Goal: Information Seeking & Learning: Learn about a topic

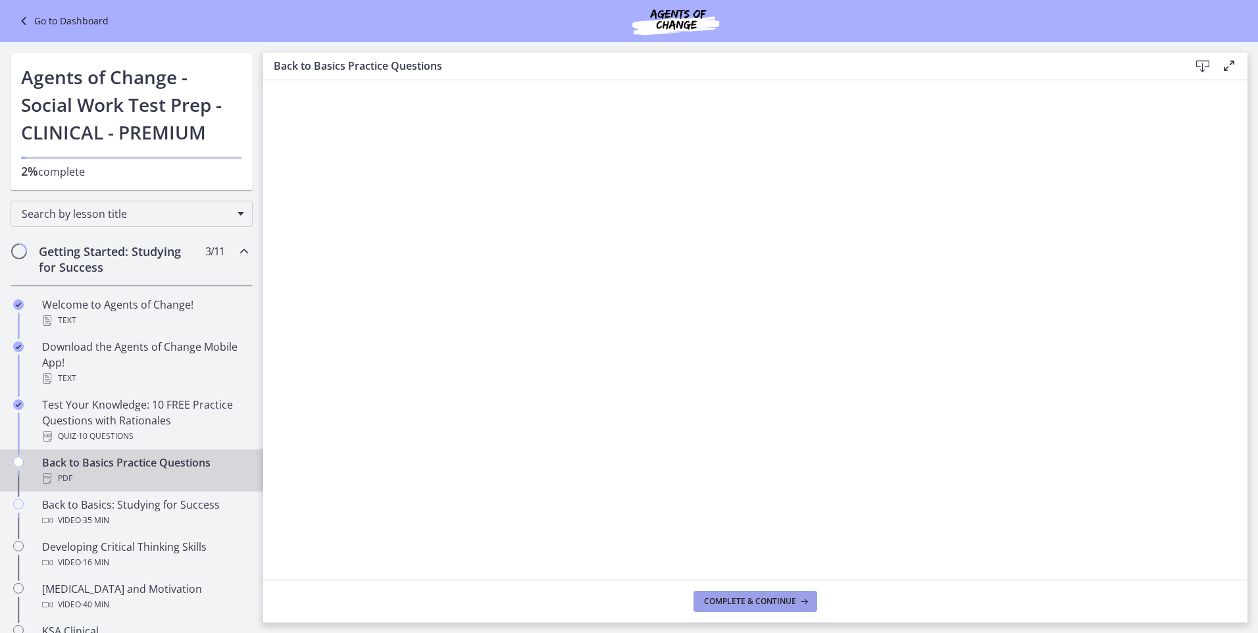
click at [798, 602] on icon at bounding box center [802, 601] width 13 height 11
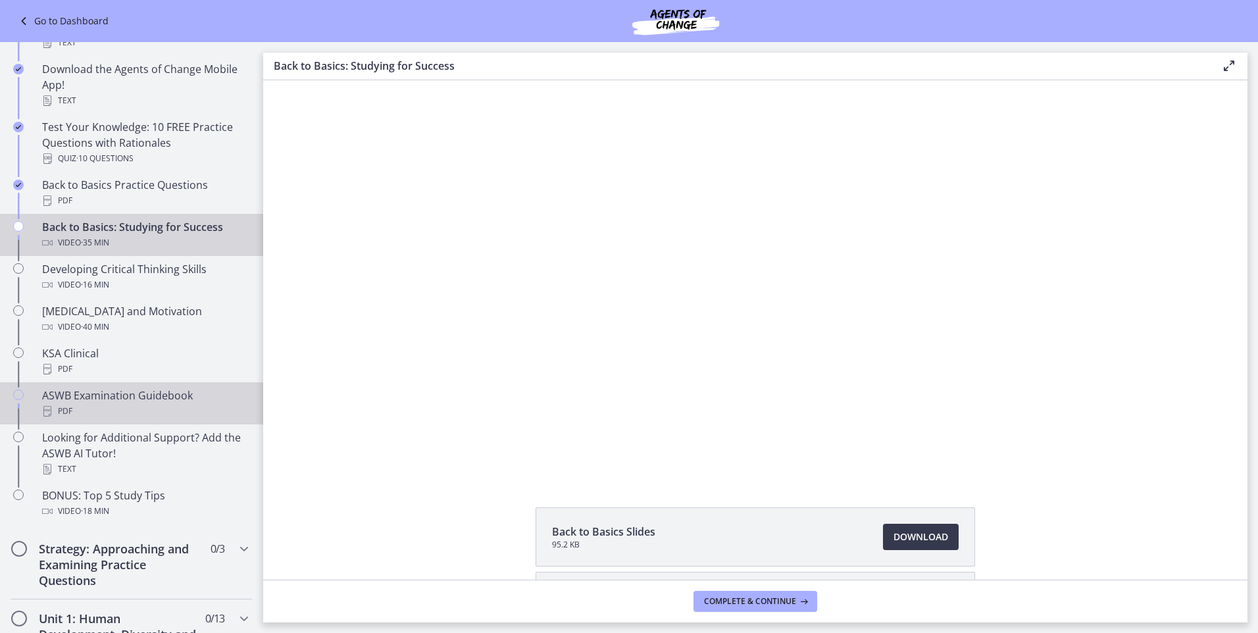
scroll to position [263, 0]
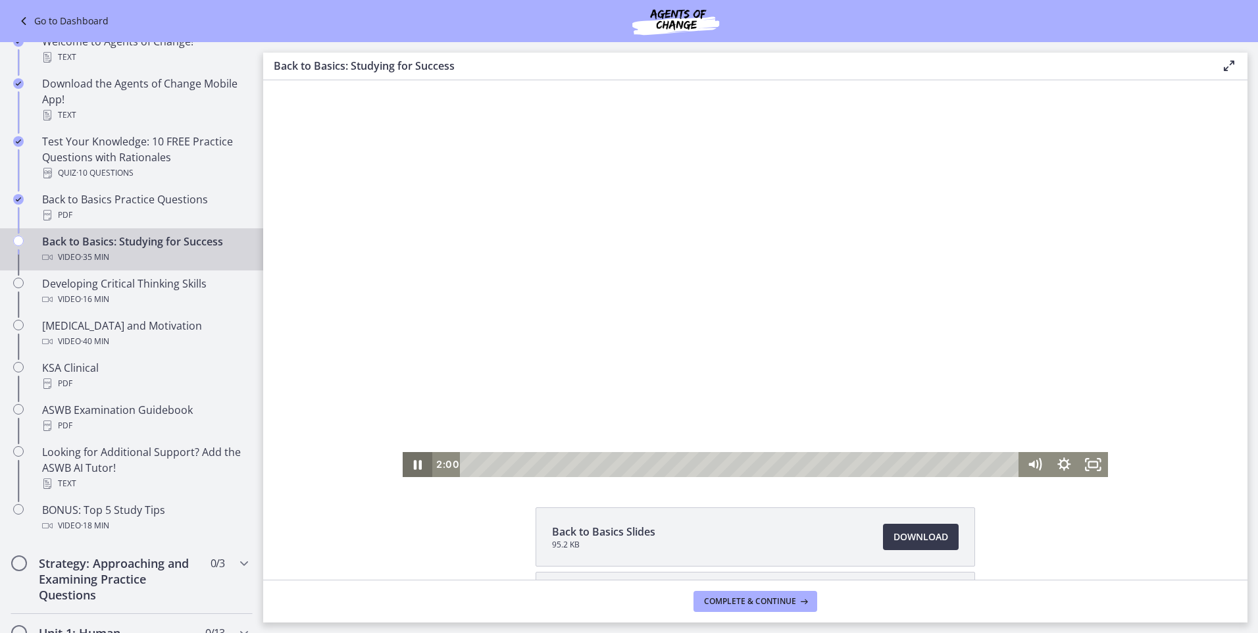
click at [414, 461] on icon "Pause" at bounding box center [418, 465] width 8 height 10
click at [408, 467] on icon "Play Video" at bounding box center [419, 464] width 30 height 25
click at [409, 465] on icon "Pause" at bounding box center [418, 464] width 30 height 25
click at [408, 465] on icon "Play Video" at bounding box center [419, 465] width 36 height 30
click at [414, 466] on icon "Pause" at bounding box center [418, 465] width 8 height 10
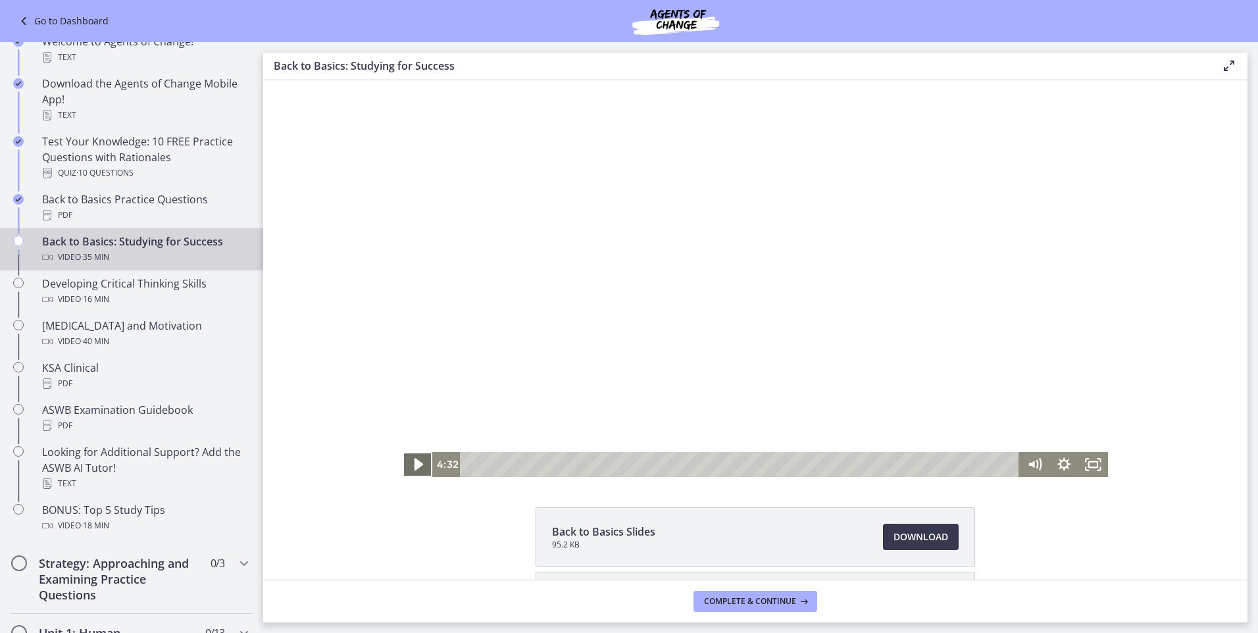
click at [417, 471] on icon "Play Video" at bounding box center [419, 465] width 36 height 30
click at [692, 465] on div "14:45" at bounding box center [742, 464] width 542 height 25
click at [754, 463] on div "18:43" at bounding box center [742, 464] width 542 height 25
click at [739, 463] on div "17:48" at bounding box center [742, 464] width 542 height 25
click at [407, 462] on icon "Pause" at bounding box center [418, 465] width 36 height 30
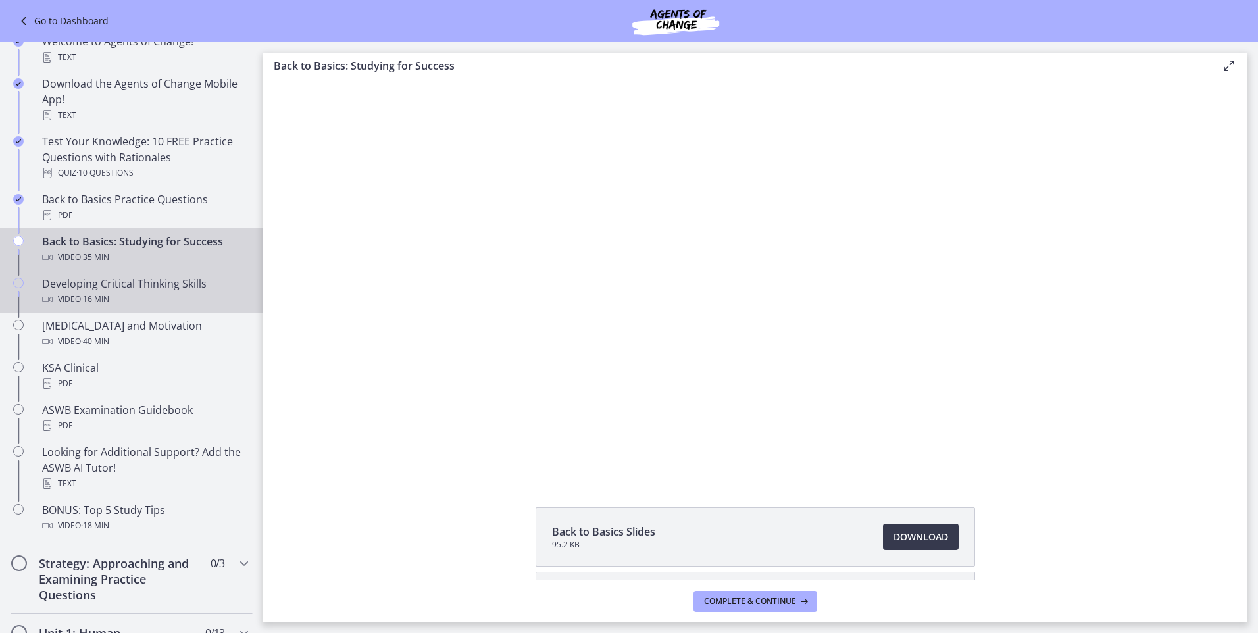
click at [97, 284] on div "Developing Critical Thinking Skills Video · 16 min" at bounding box center [144, 292] width 205 height 32
click at [129, 262] on div "Video · 35 min" at bounding box center [144, 257] width 205 height 16
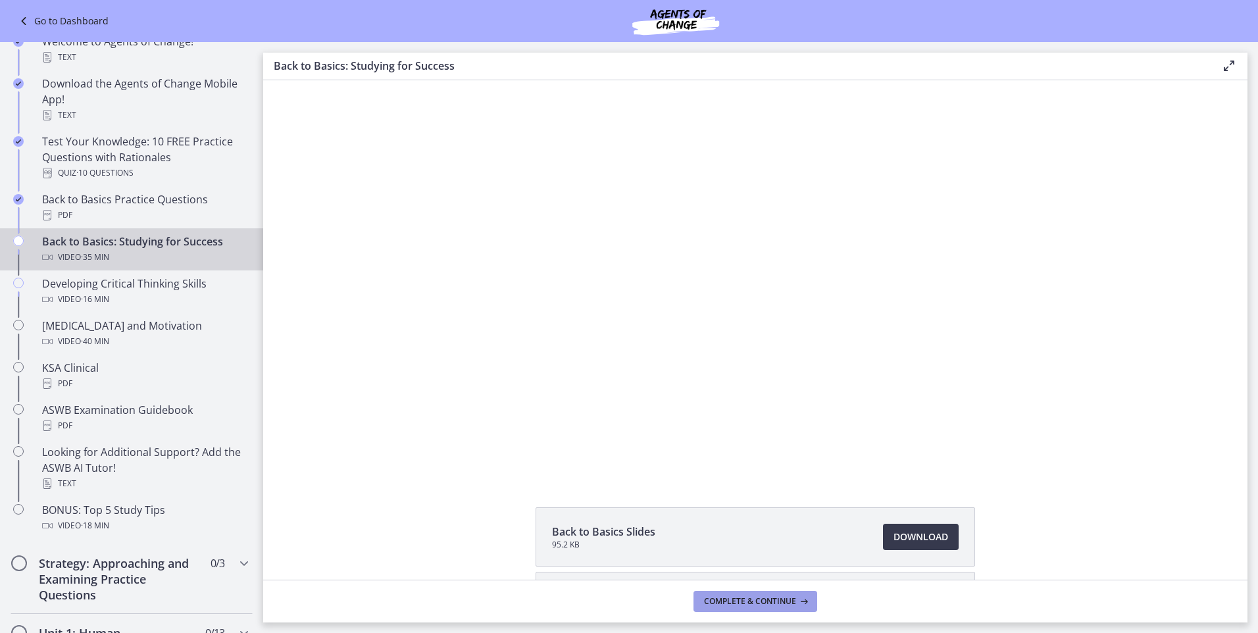
click at [763, 602] on span "Complete & continue" at bounding box center [750, 601] width 92 height 11
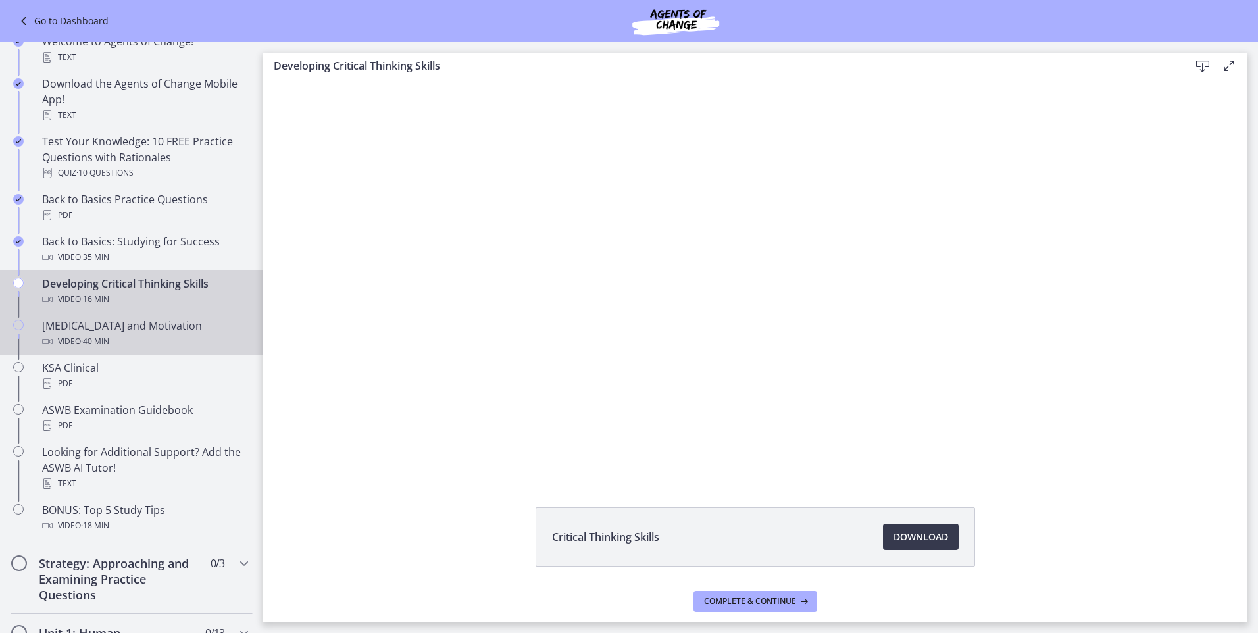
click at [89, 347] on span "· 40 min" at bounding box center [95, 342] width 28 height 16
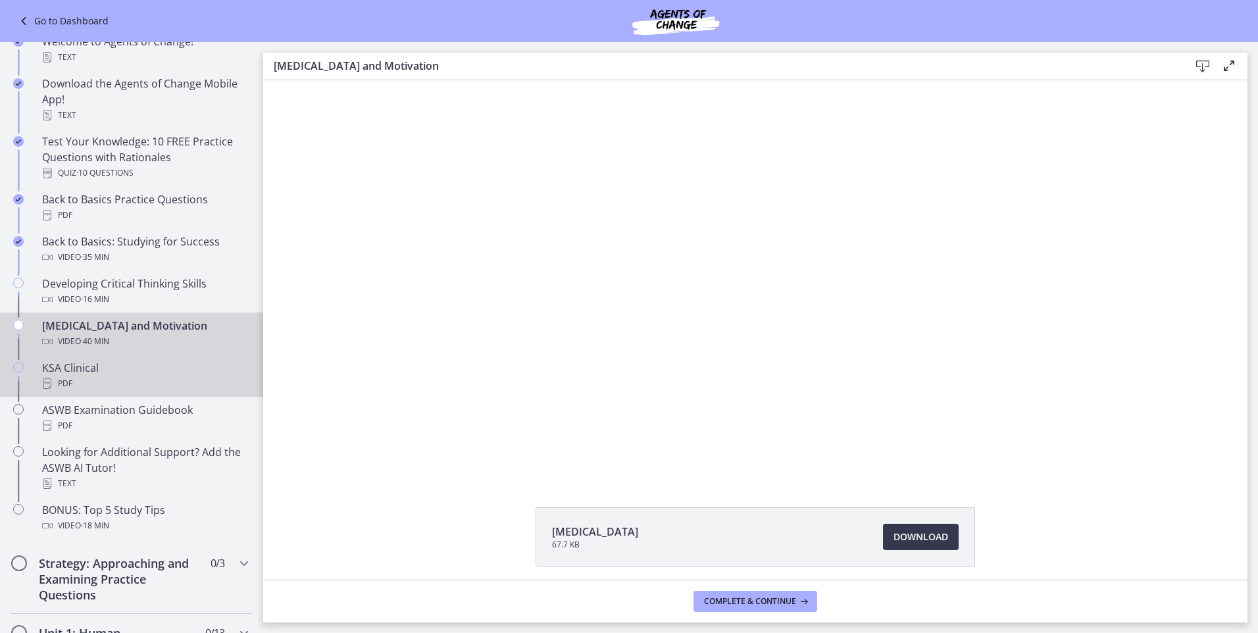
click at [97, 369] on div "KSA Clinical PDF" at bounding box center [144, 376] width 205 height 32
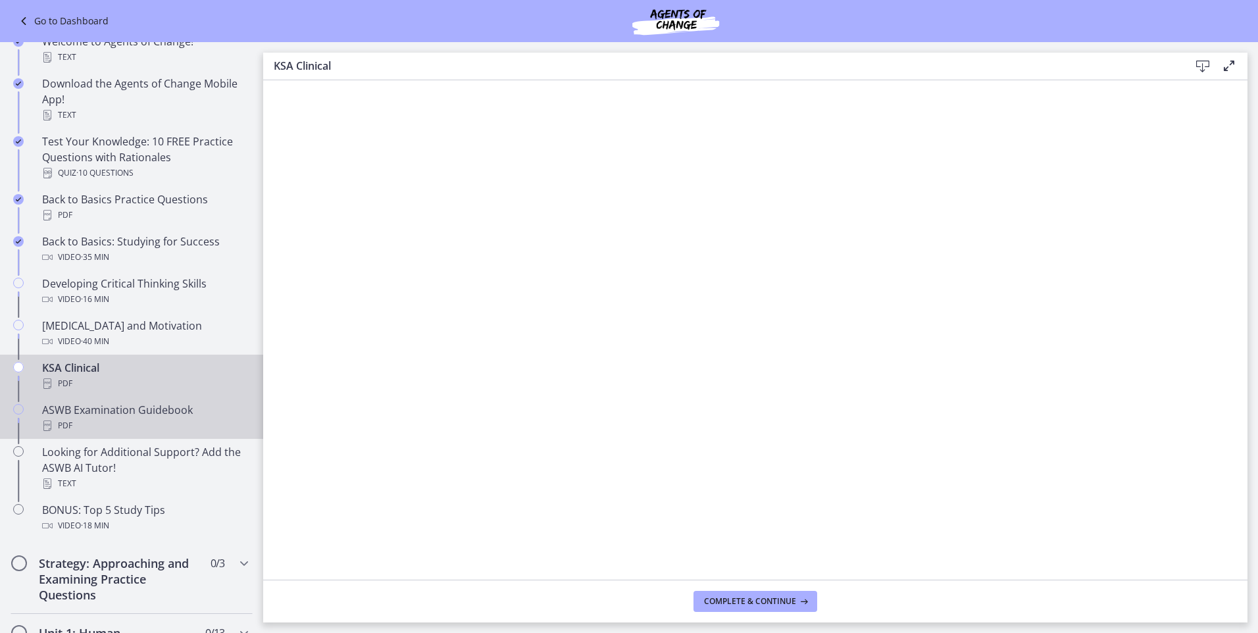
click at [115, 408] on div "ASWB Examination Guidebook PDF" at bounding box center [144, 418] width 205 height 32
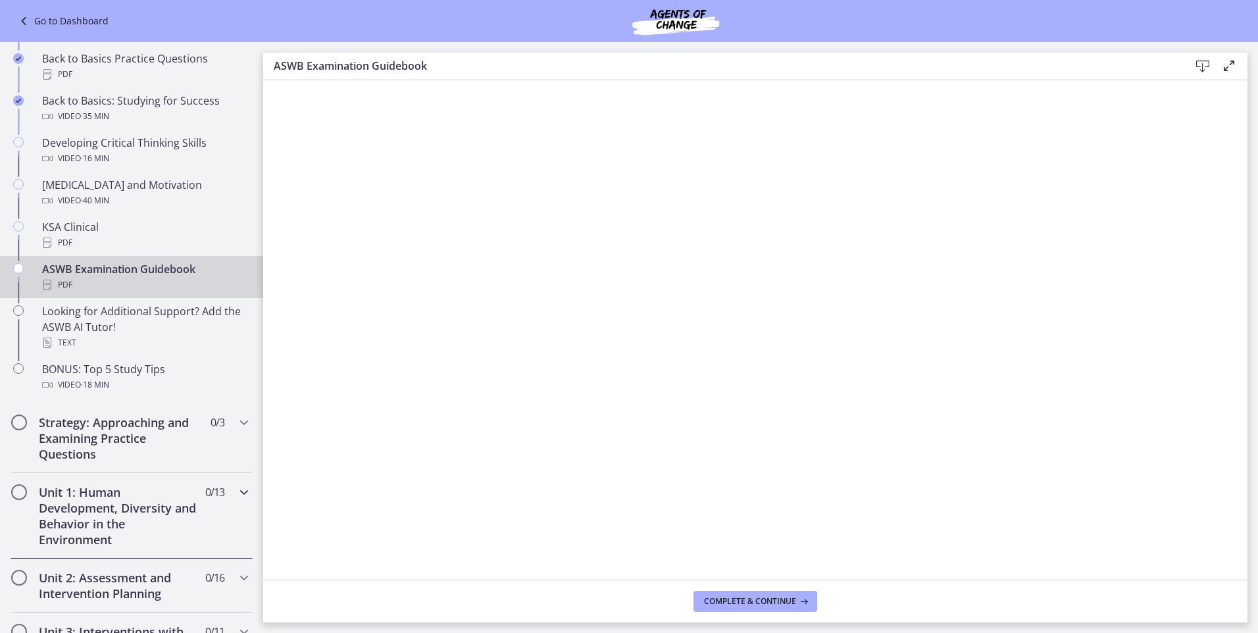
scroll to position [461, 0]
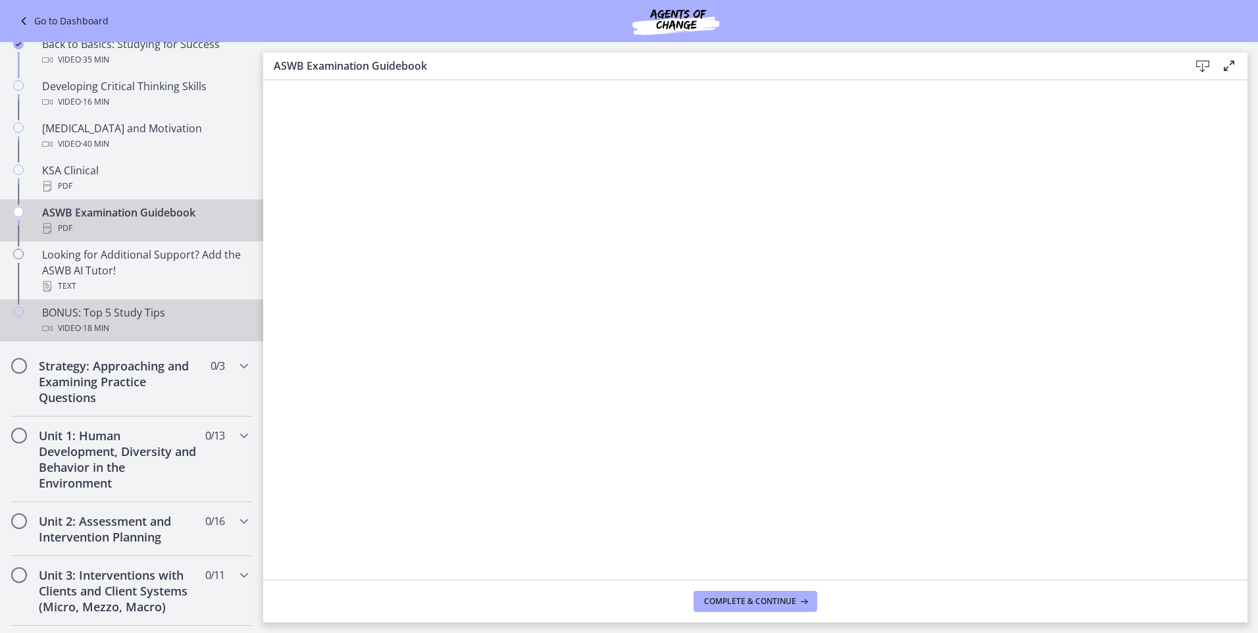
click at [109, 325] on span "· 18 min" at bounding box center [95, 329] width 28 height 16
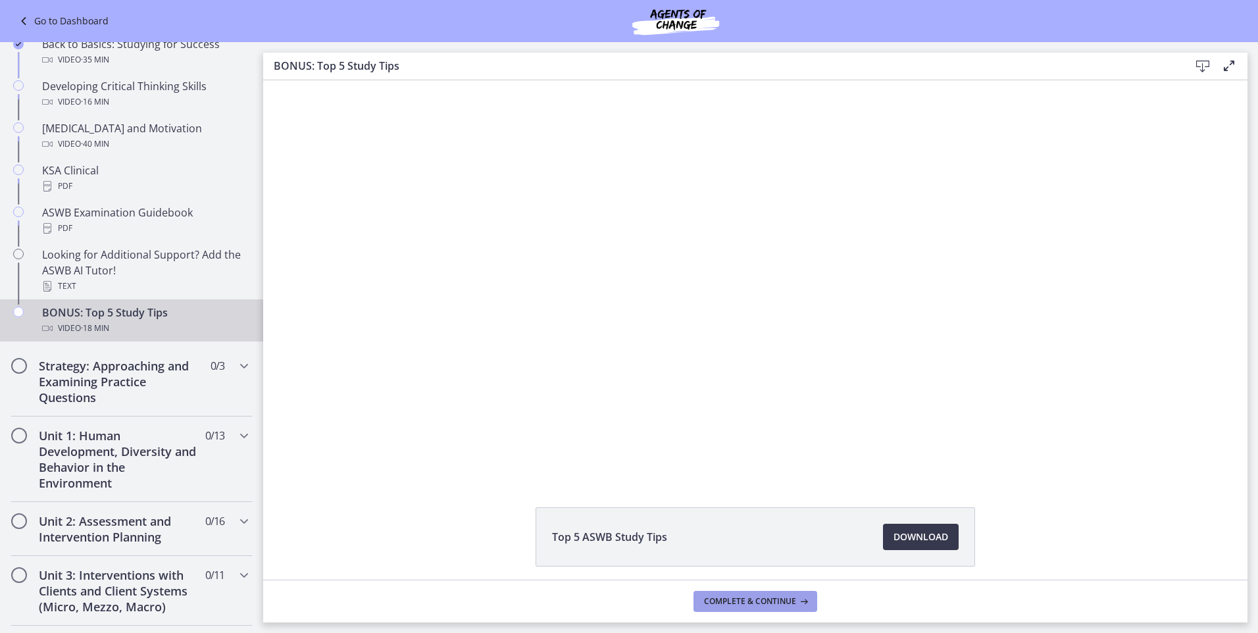
click at [709, 600] on span "Complete & continue" at bounding box center [750, 601] width 92 height 11
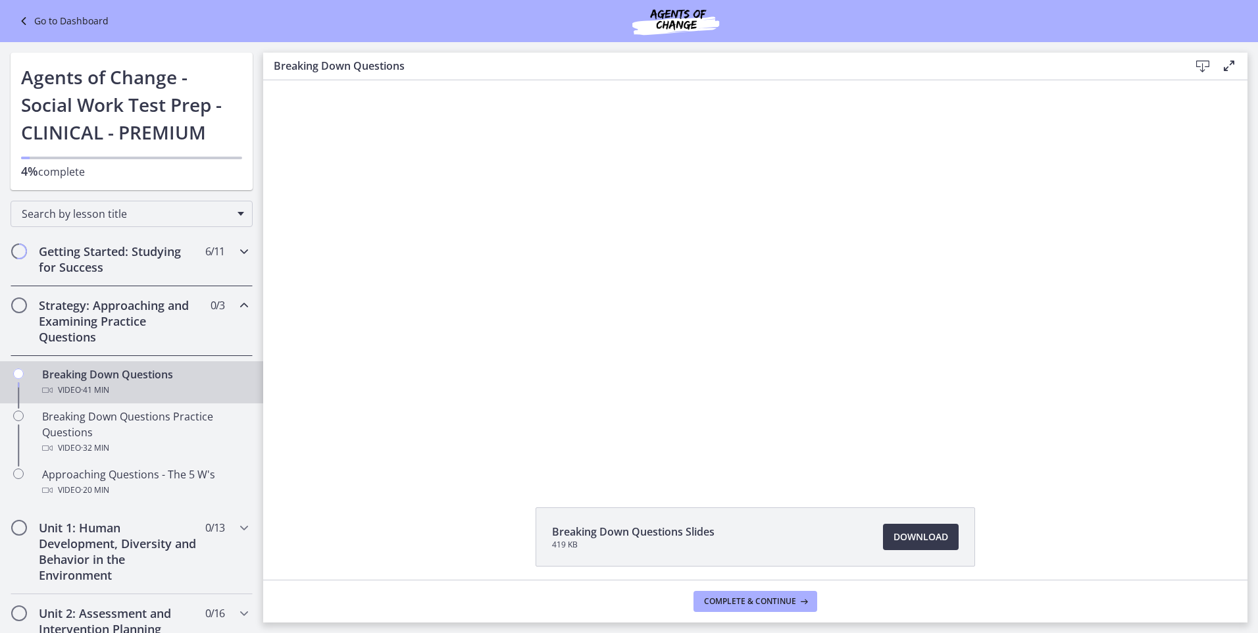
click at [142, 250] on h2 "Getting Started: Studying for Success" at bounding box center [119, 260] width 161 height 32
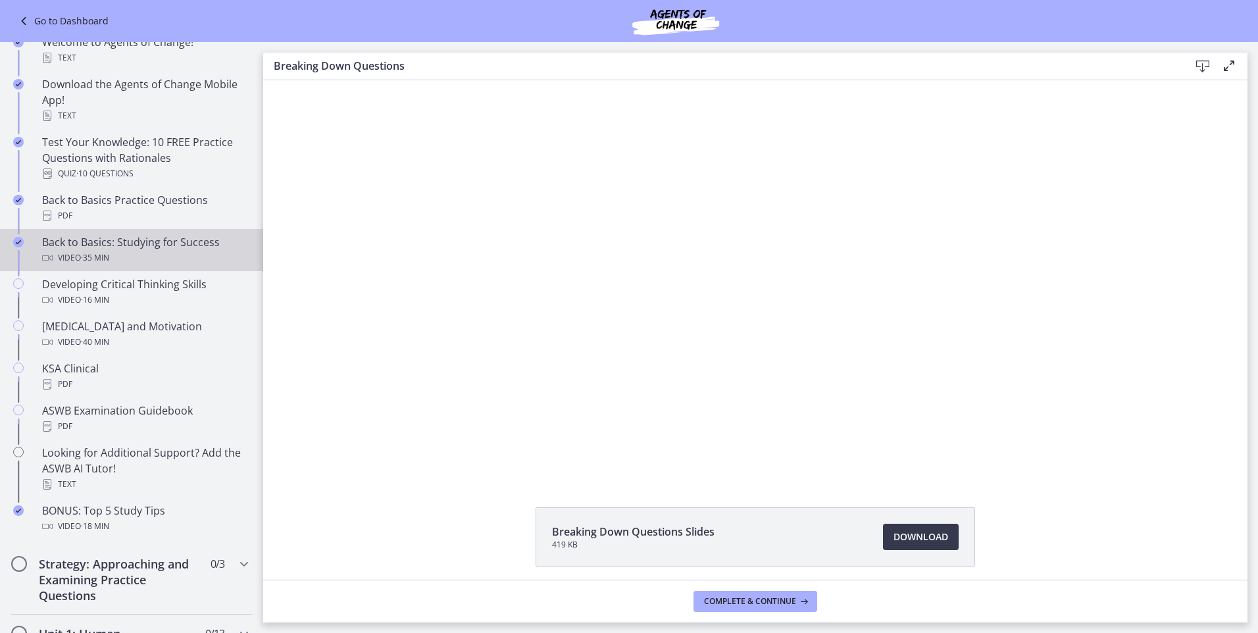
scroll to position [263, 0]
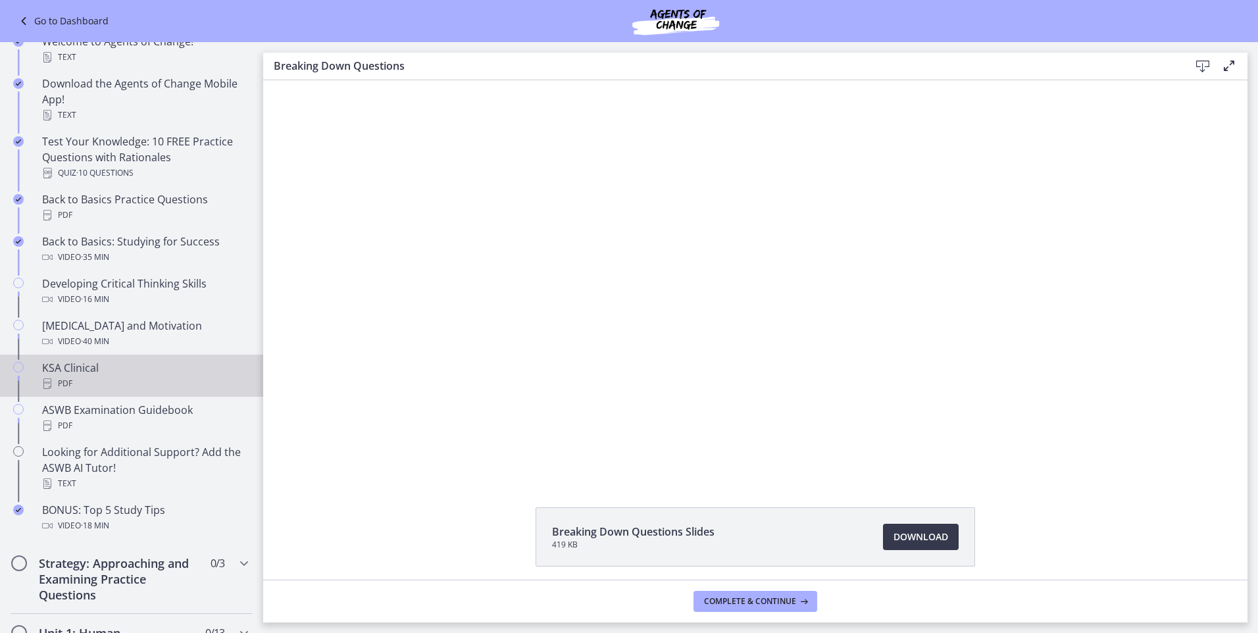
click at [175, 388] on div "PDF" at bounding box center [144, 384] width 205 height 16
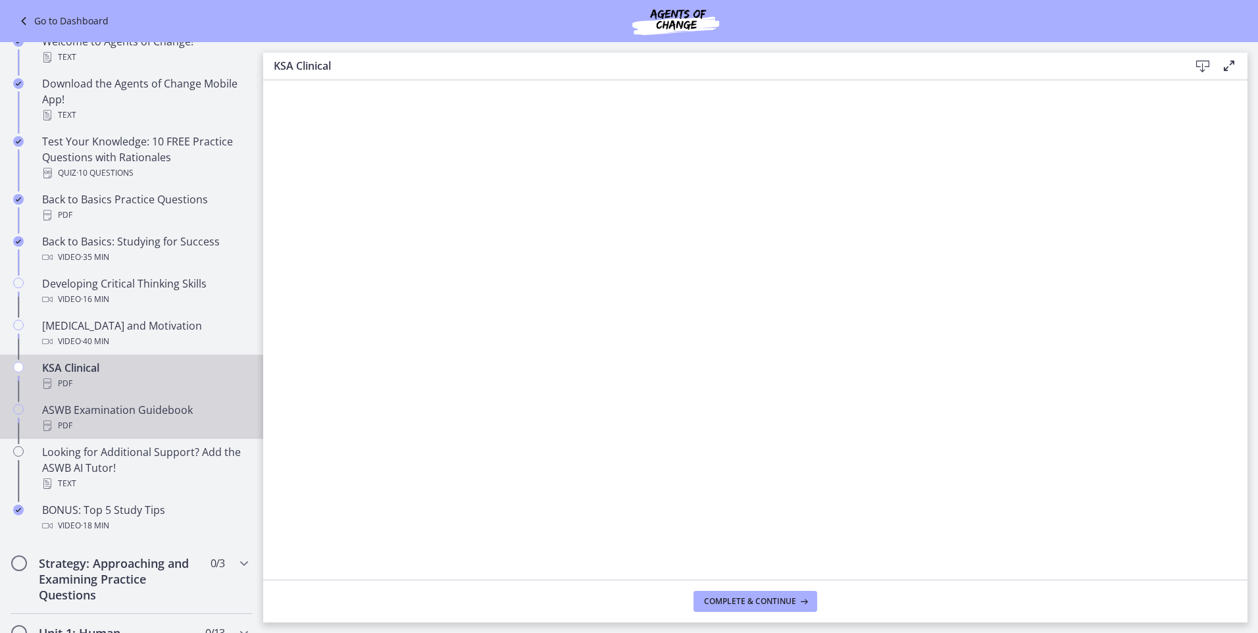
click at [162, 426] on div "PDF" at bounding box center [144, 426] width 205 height 16
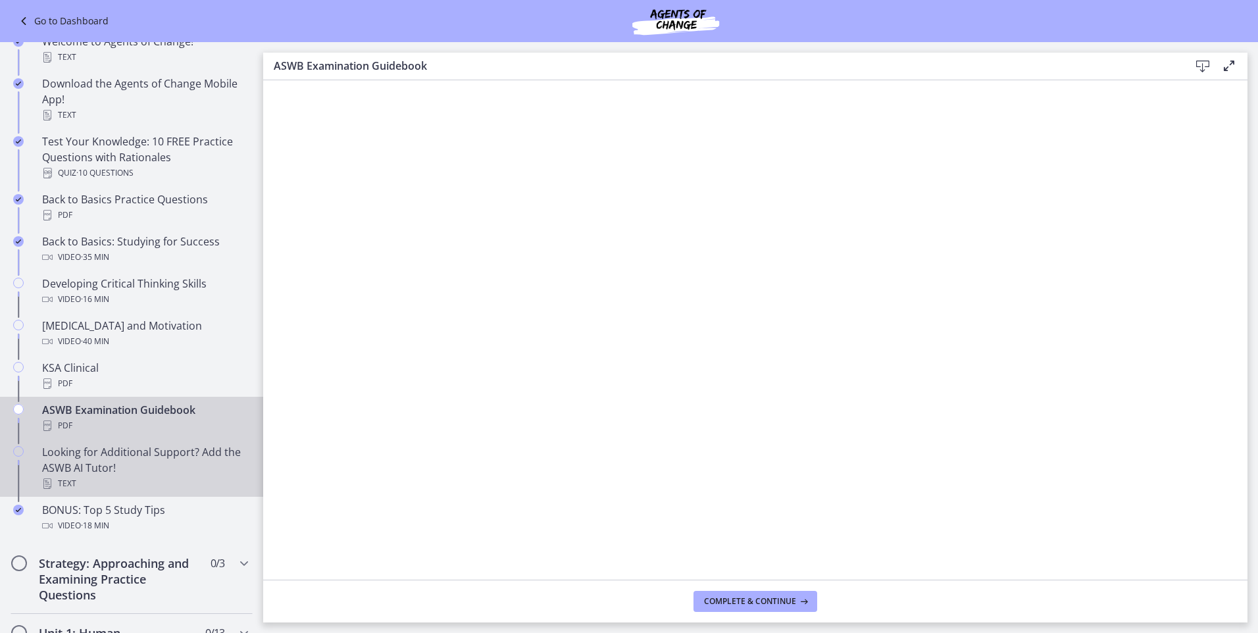
click at [161, 461] on div "Looking for Additional Support? Add the ASWB AI Tutor! Text" at bounding box center [144, 467] width 205 height 47
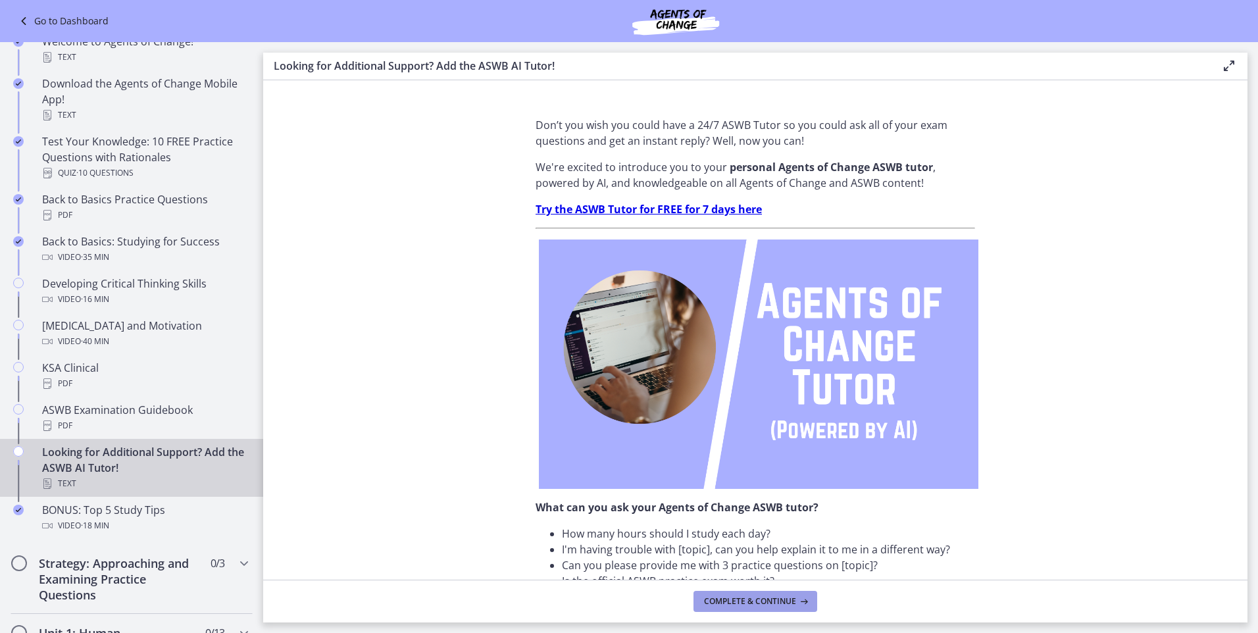
click at [743, 605] on span "Complete & continue" at bounding box center [750, 601] width 92 height 11
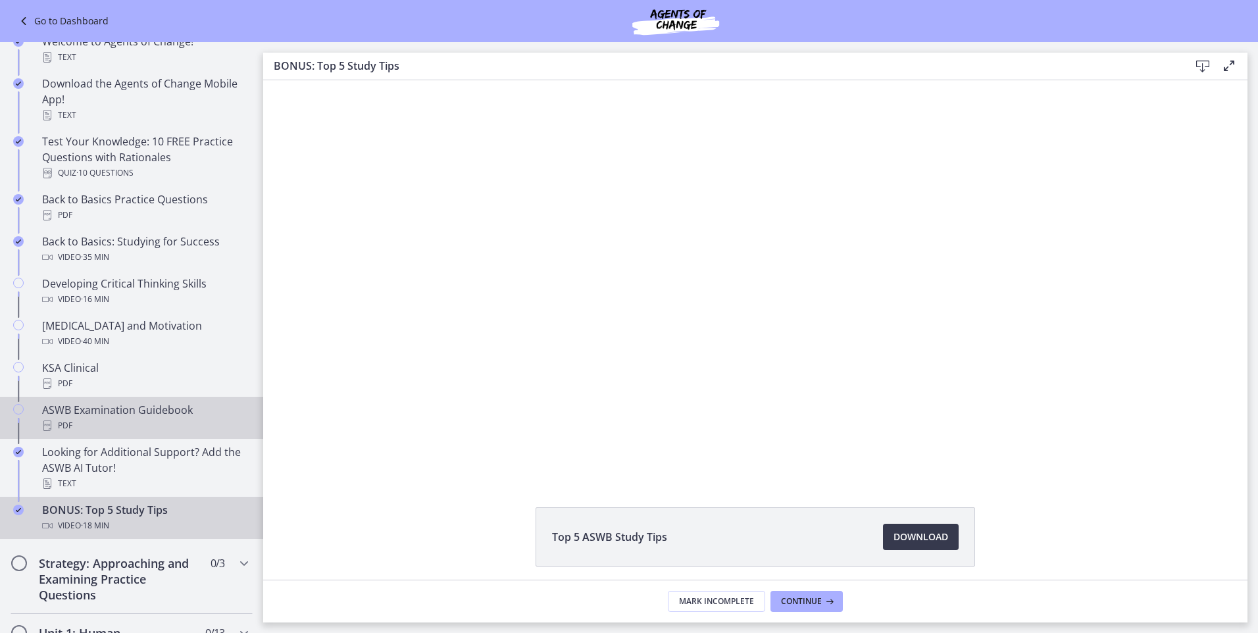
click at [103, 426] on div "PDF" at bounding box center [144, 426] width 205 height 16
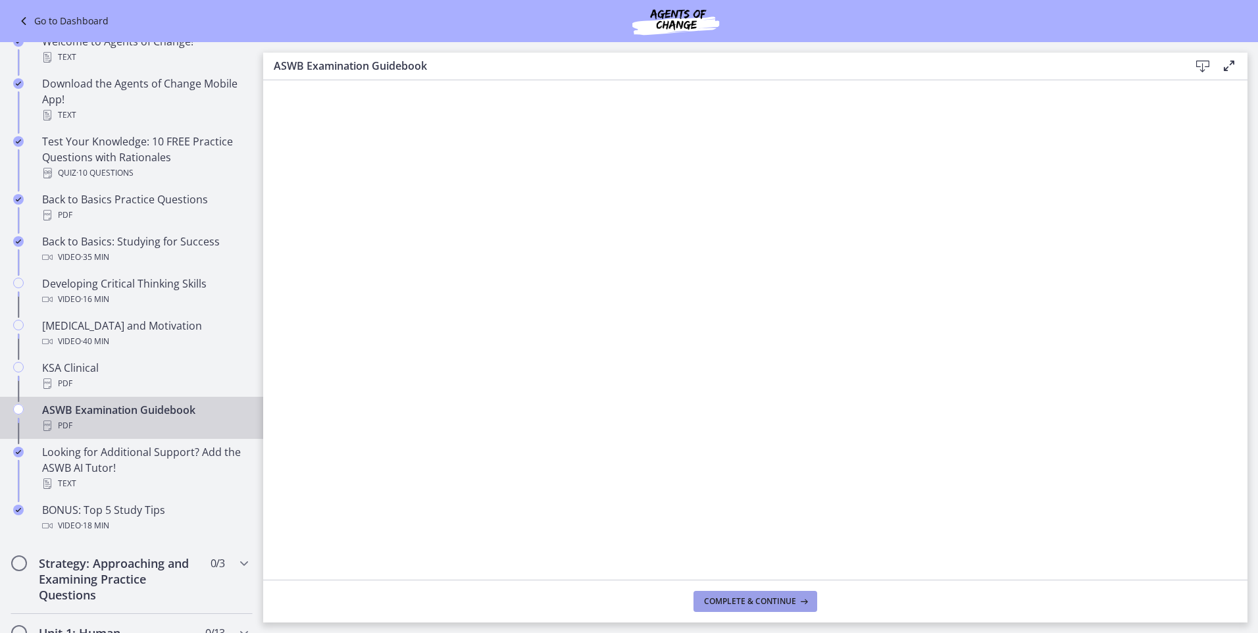
click at [808, 602] on icon at bounding box center [802, 601] width 13 height 11
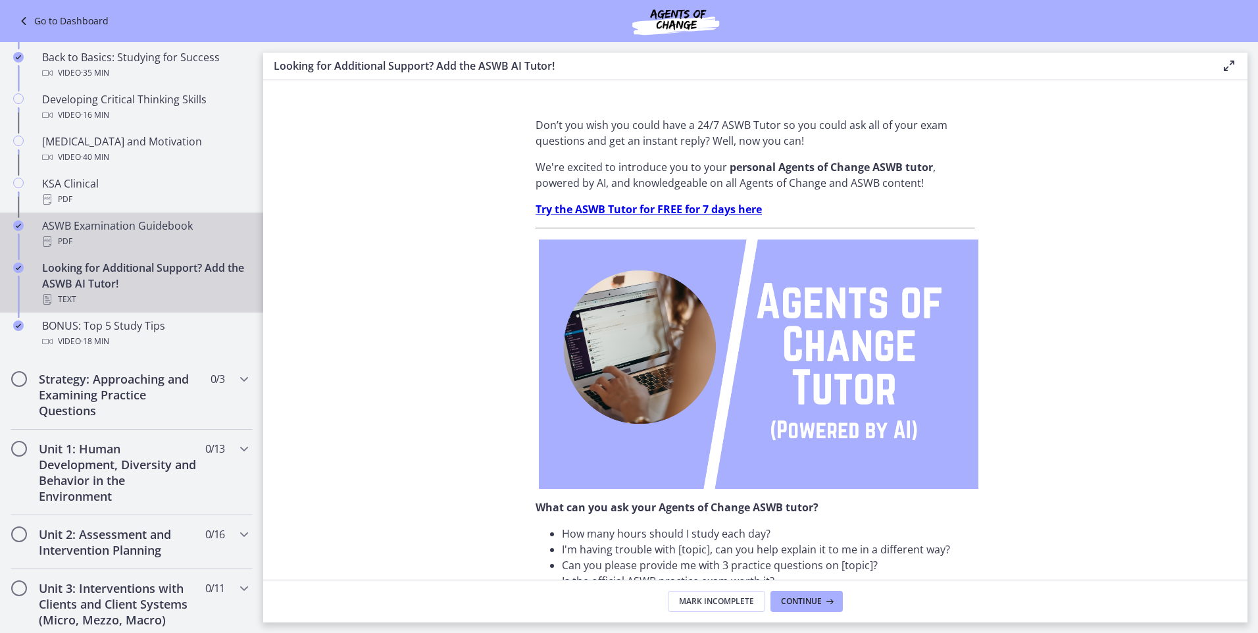
scroll to position [461, 0]
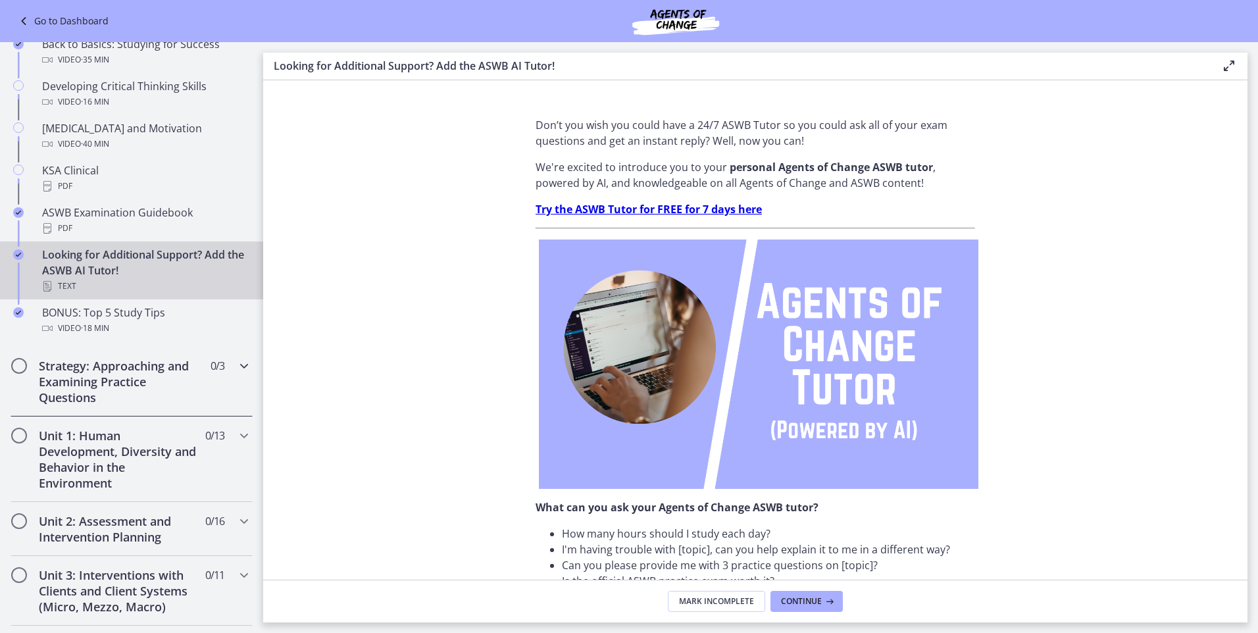
click at [120, 378] on h2 "Strategy: Approaching and Examining Practice Questions" at bounding box center [119, 381] width 161 height 47
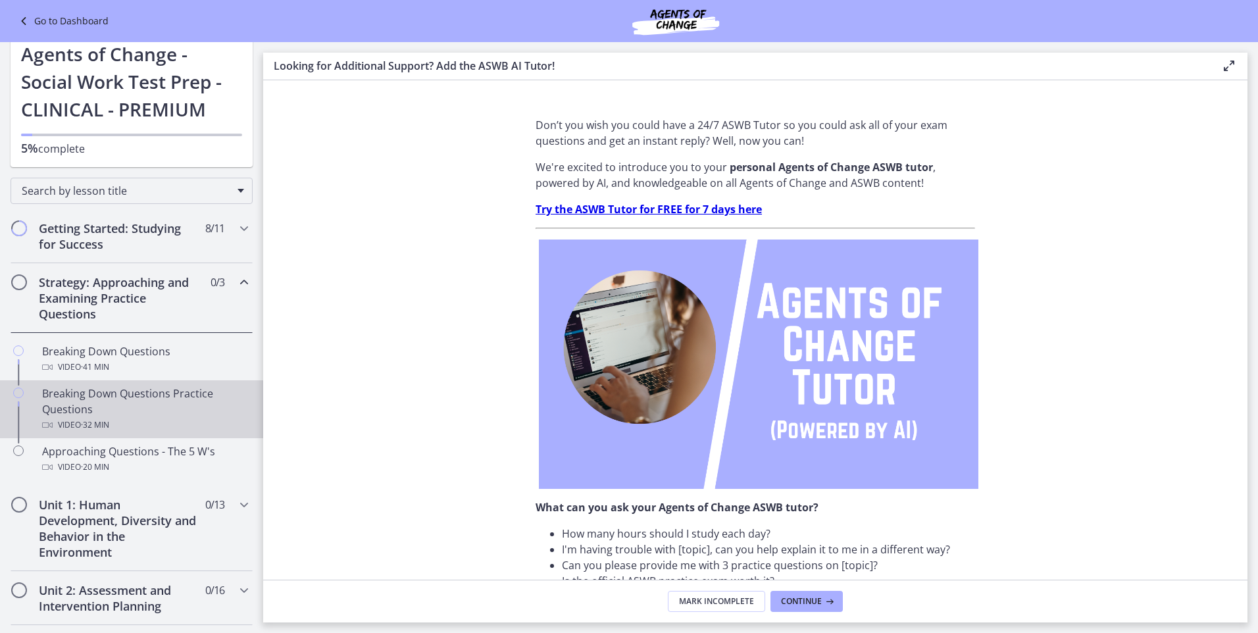
scroll to position [0, 0]
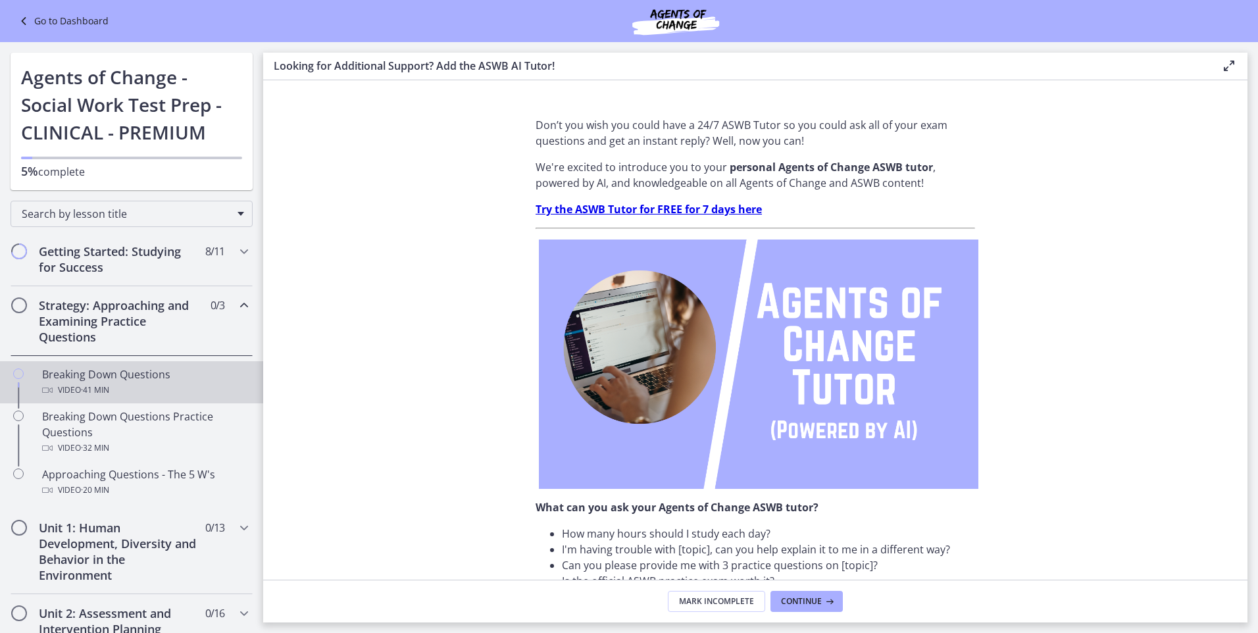
click at [153, 374] on div "Breaking Down Questions Video · 41 min" at bounding box center [144, 383] width 205 height 32
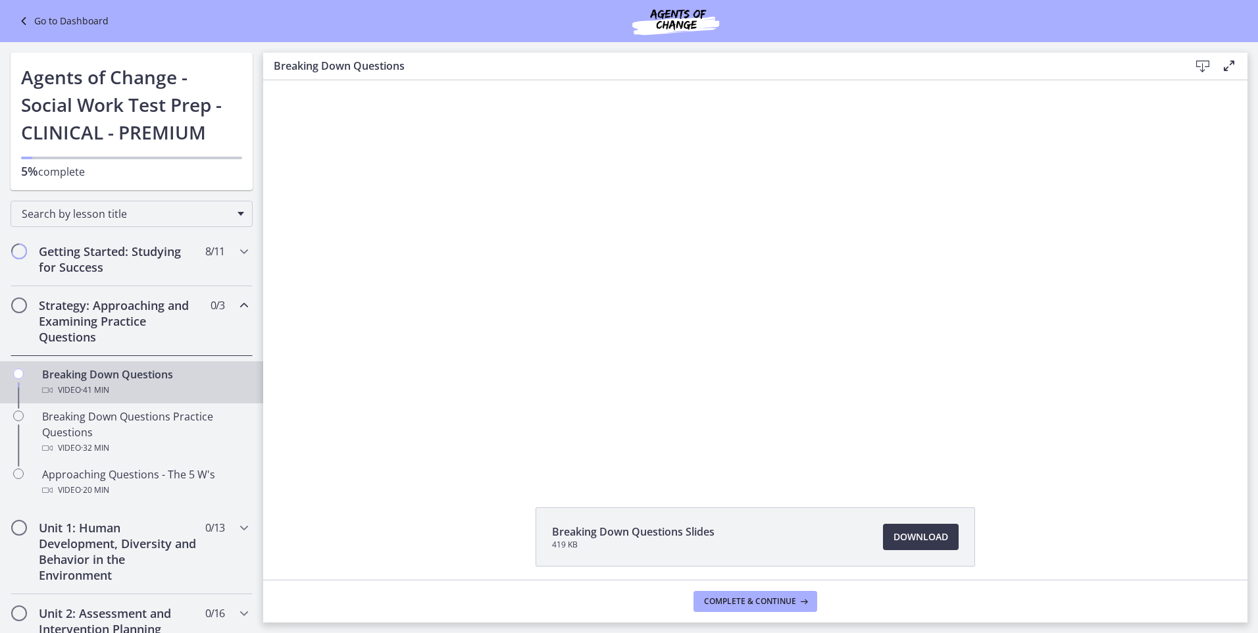
click at [297, 471] on div "Click for sound @keyframes VOLUME_SMALL_WAVE_FLASH { 0% { opacity: 0; } 33% { o…" at bounding box center [755, 278] width 985 height 397
click at [116, 528] on h2 "Unit 1: Human Development, Diversity and Behavior in the Environment" at bounding box center [119, 551] width 161 height 63
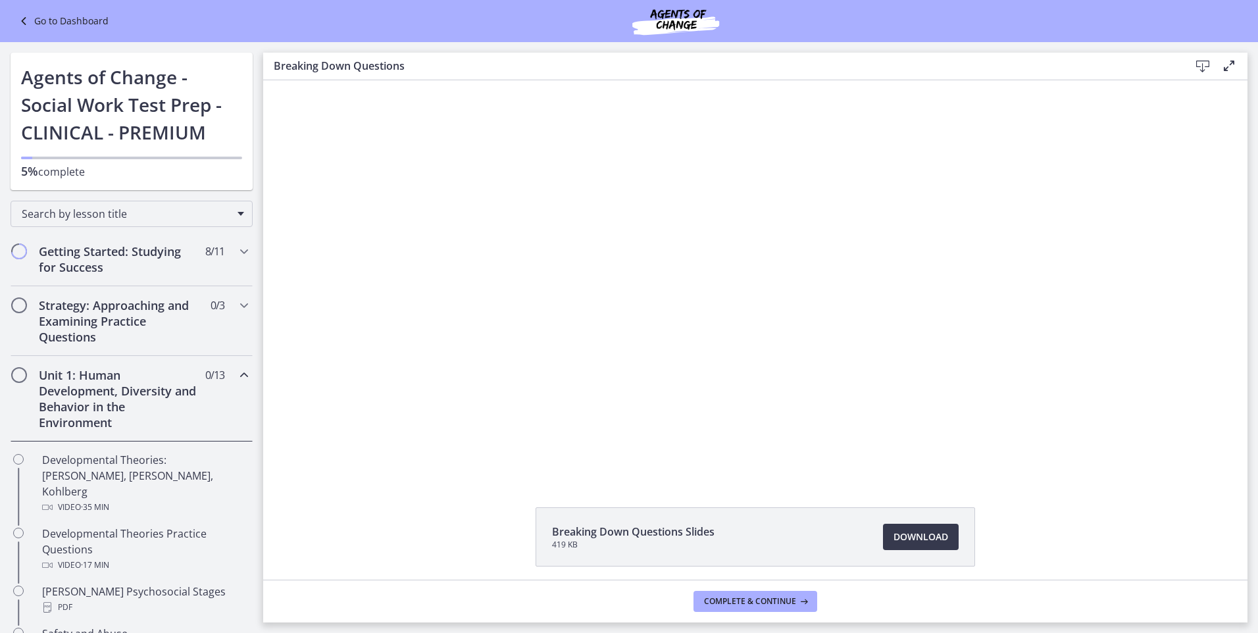
click at [118, 419] on h2 "Unit 1: Human Development, Diversity and Behavior in the Environment" at bounding box center [119, 398] width 161 height 63
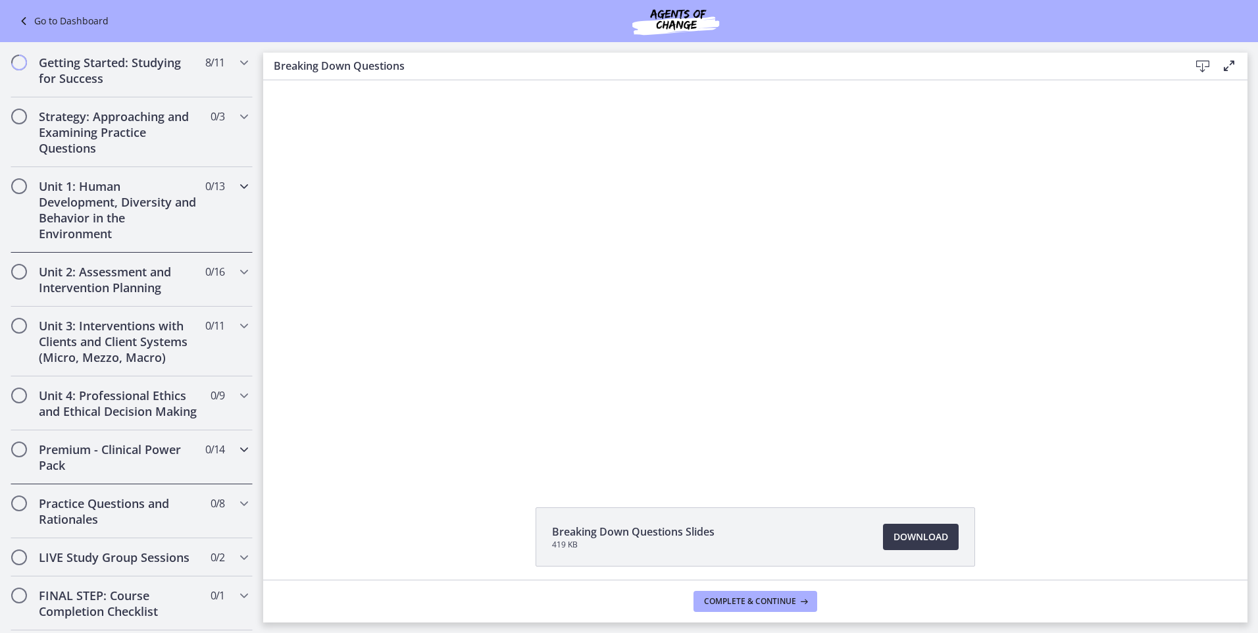
scroll to position [263, 0]
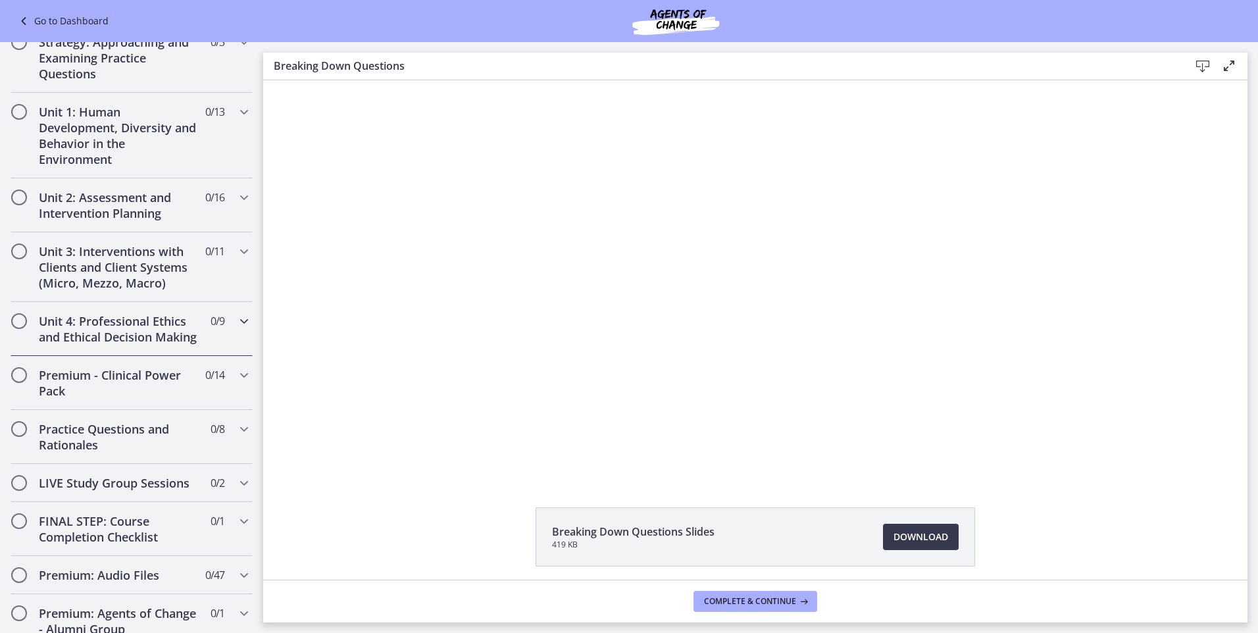
click at [155, 345] on h2 "Unit 4: Professional Ethics and Ethical Decision Making" at bounding box center [119, 329] width 161 height 32
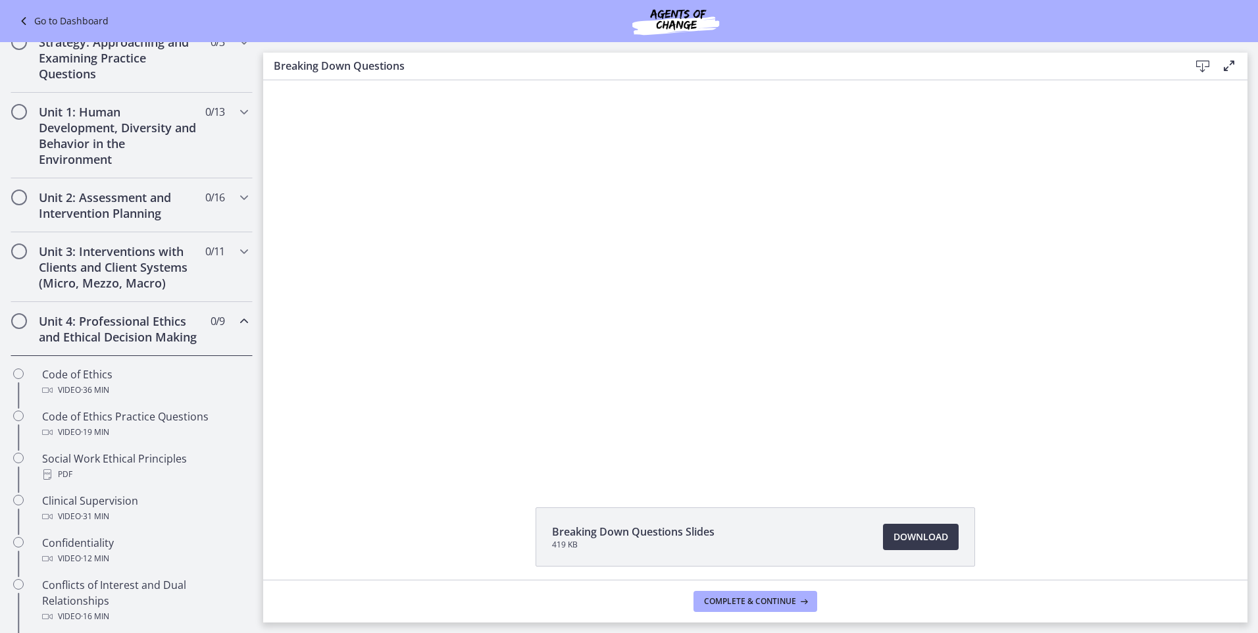
click at [155, 345] on h2 "Unit 4: Professional Ethics and Ethical Decision Making" at bounding box center [119, 329] width 161 height 32
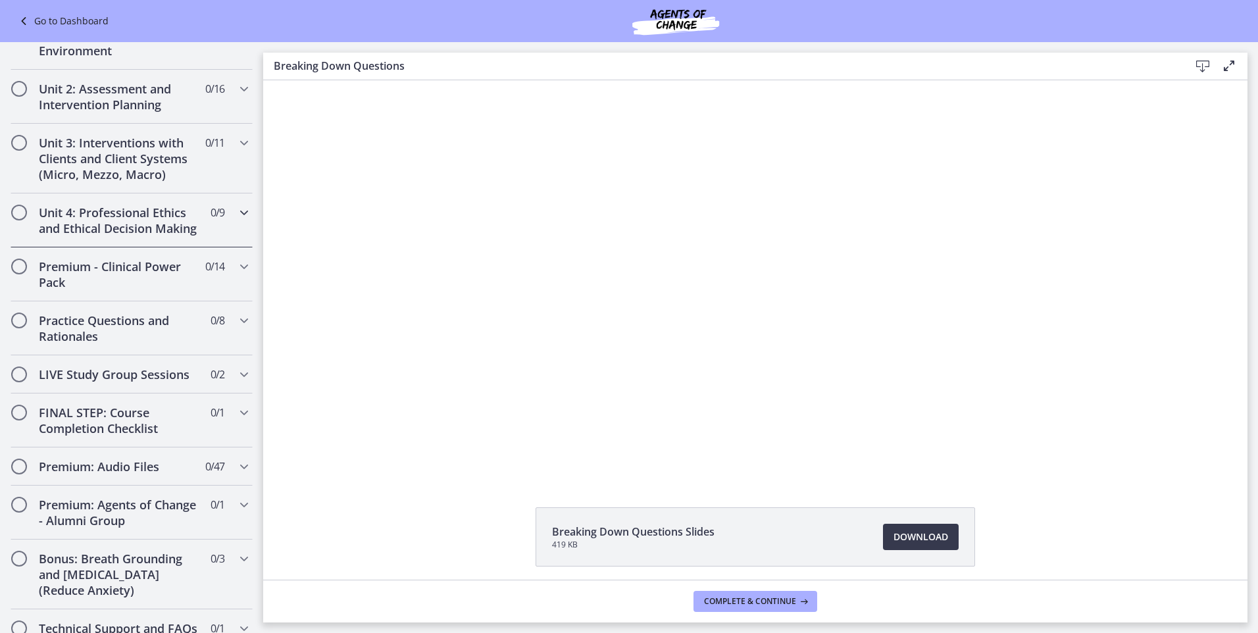
scroll to position [395, 0]
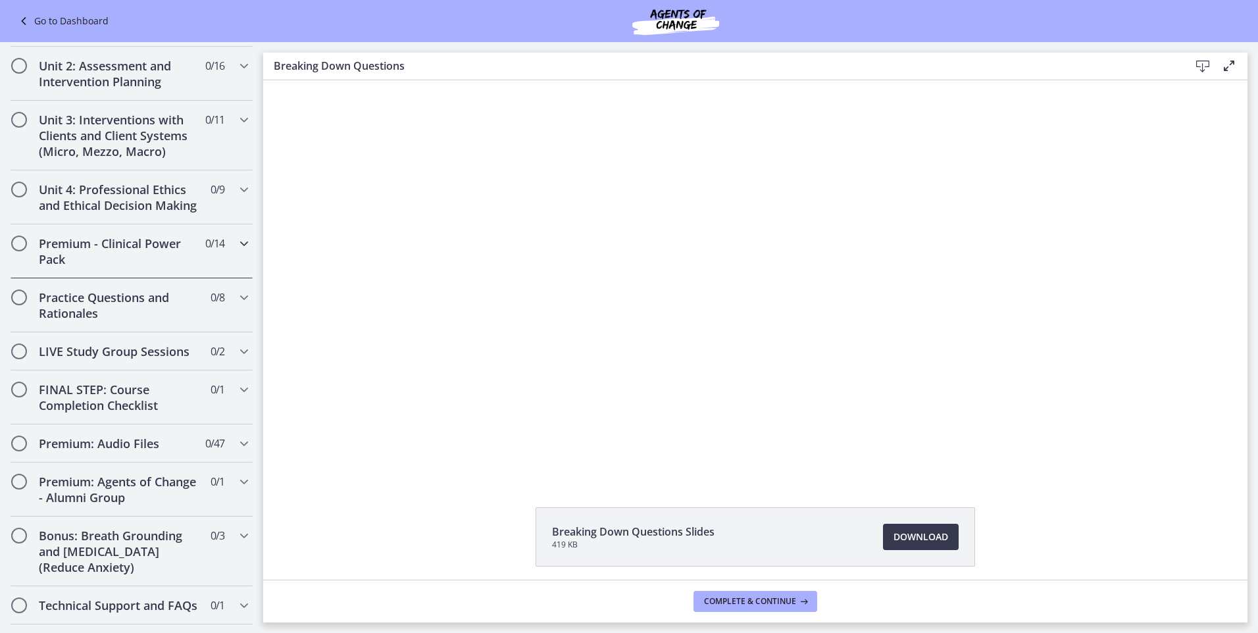
click at [155, 267] on h2 "Premium - Clinical Power Pack" at bounding box center [119, 252] width 161 height 32
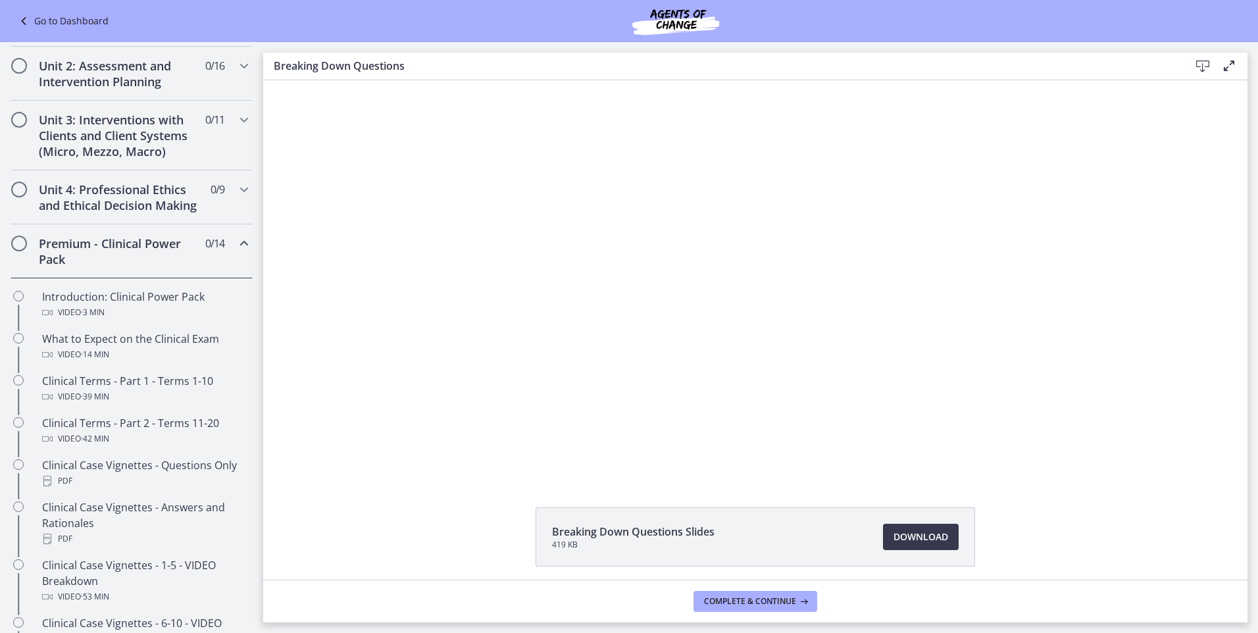
click at [156, 267] on h2 "Premium - Clinical Power Pack" at bounding box center [119, 252] width 161 height 32
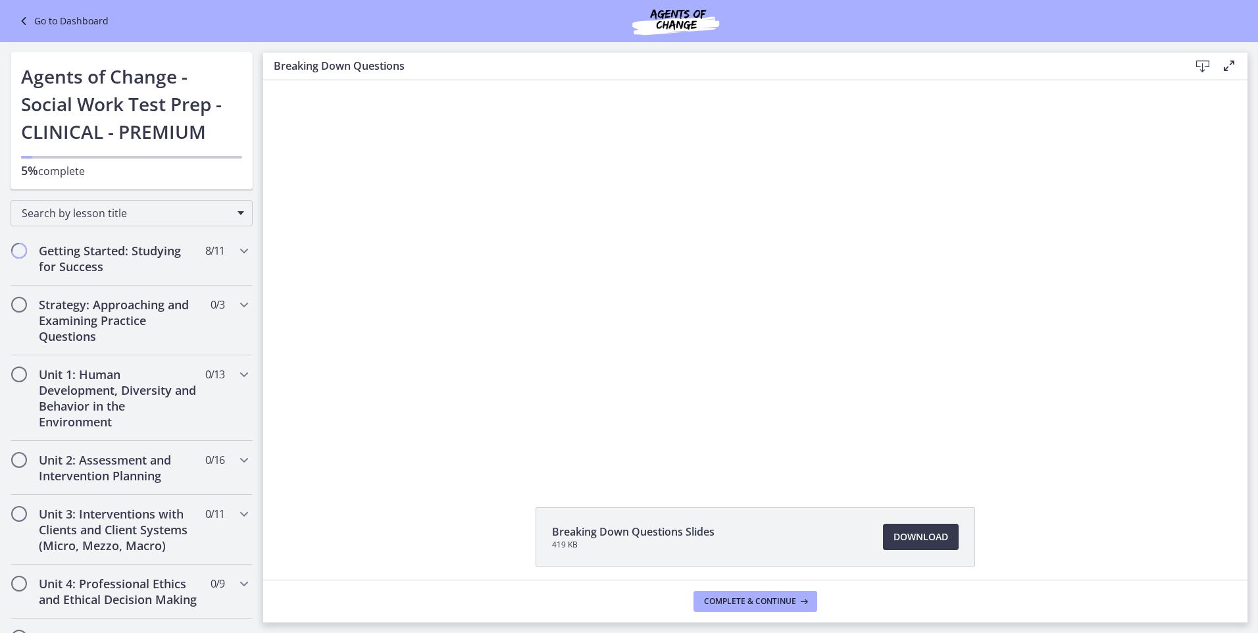
scroll to position [0, 0]
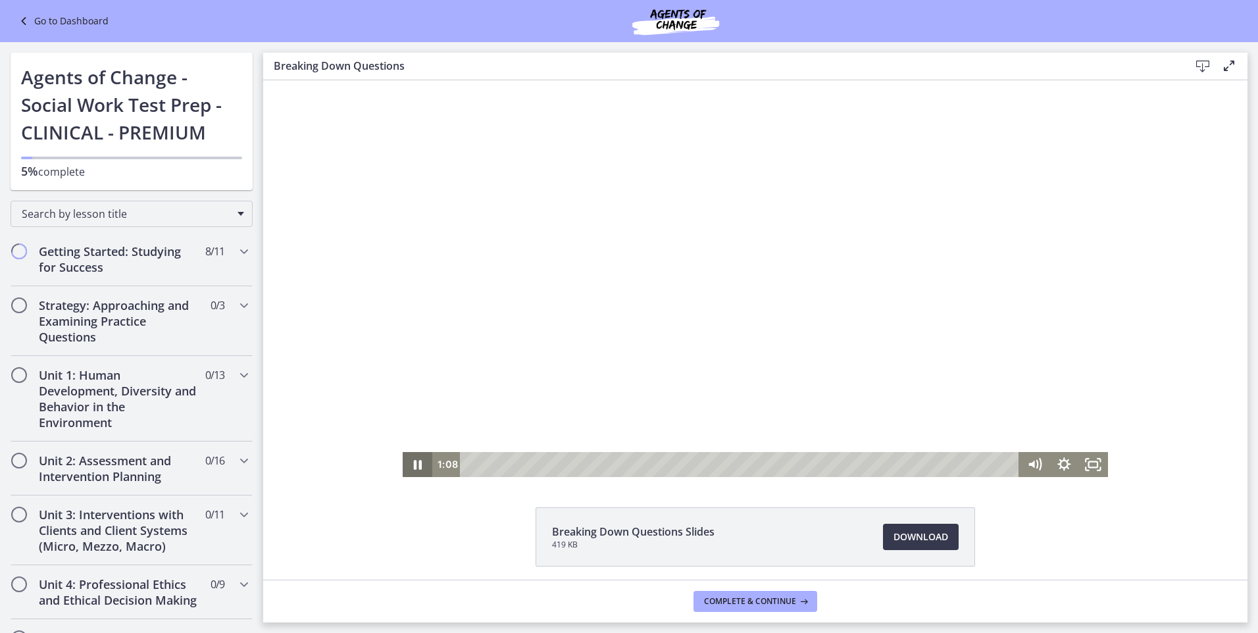
click at [405, 463] on icon "Pause" at bounding box center [418, 464] width 30 height 25
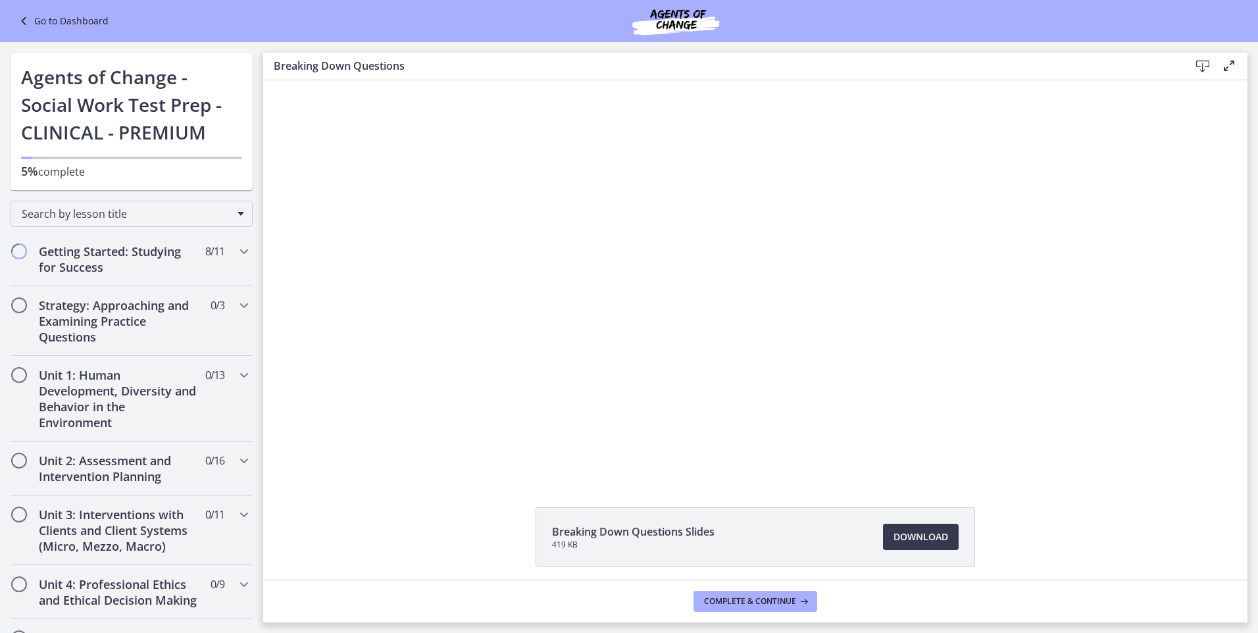
click at [32, 22] on icon at bounding box center [25, 21] width 18 height 16
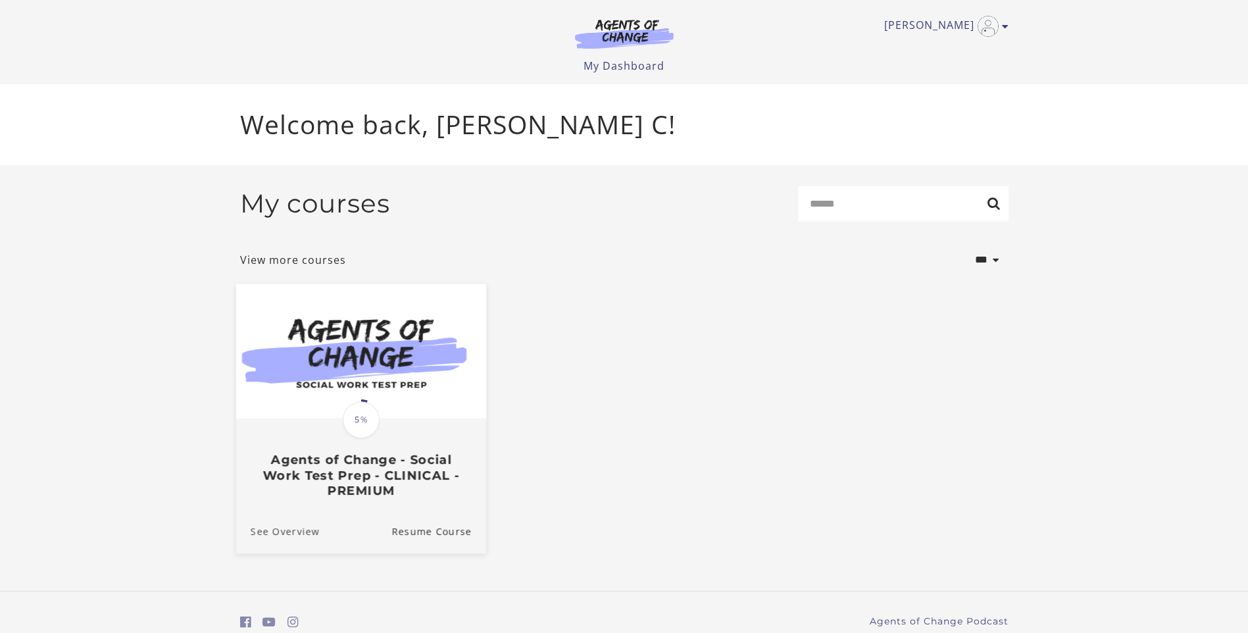
click at [276, 540] on link "See Overview" at bounding box center [278, 531] width 84 height 44
click at [370, 400] on img at bounding box center [361, 351] width 250 height 135
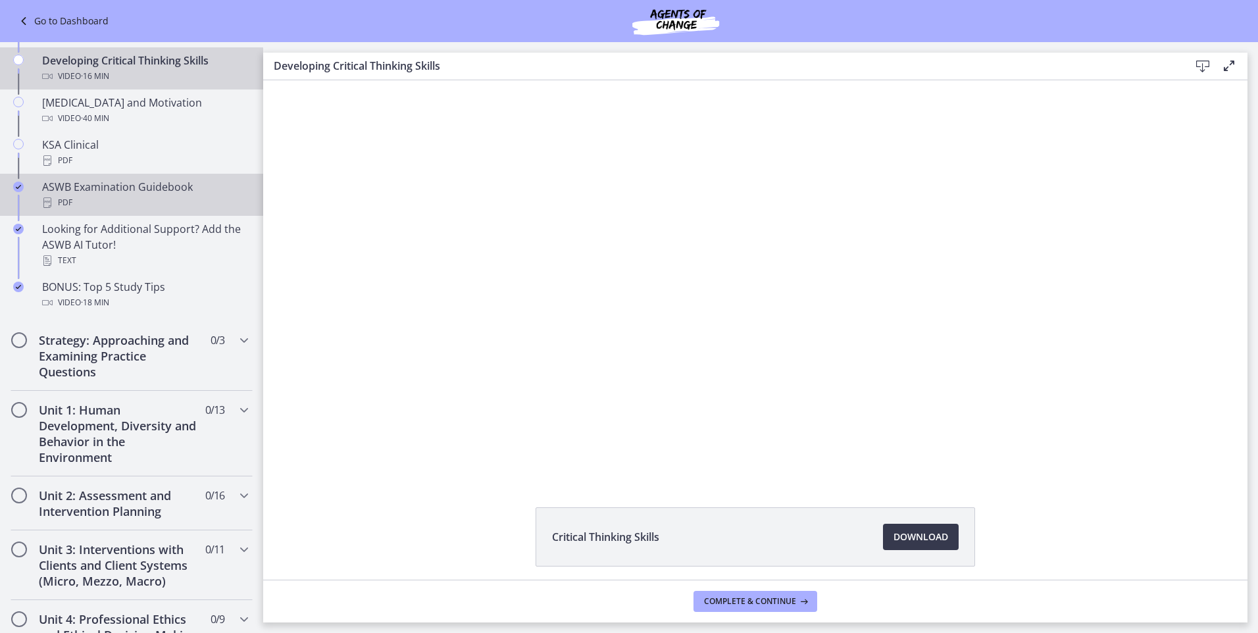
scroll to position [527, 0]
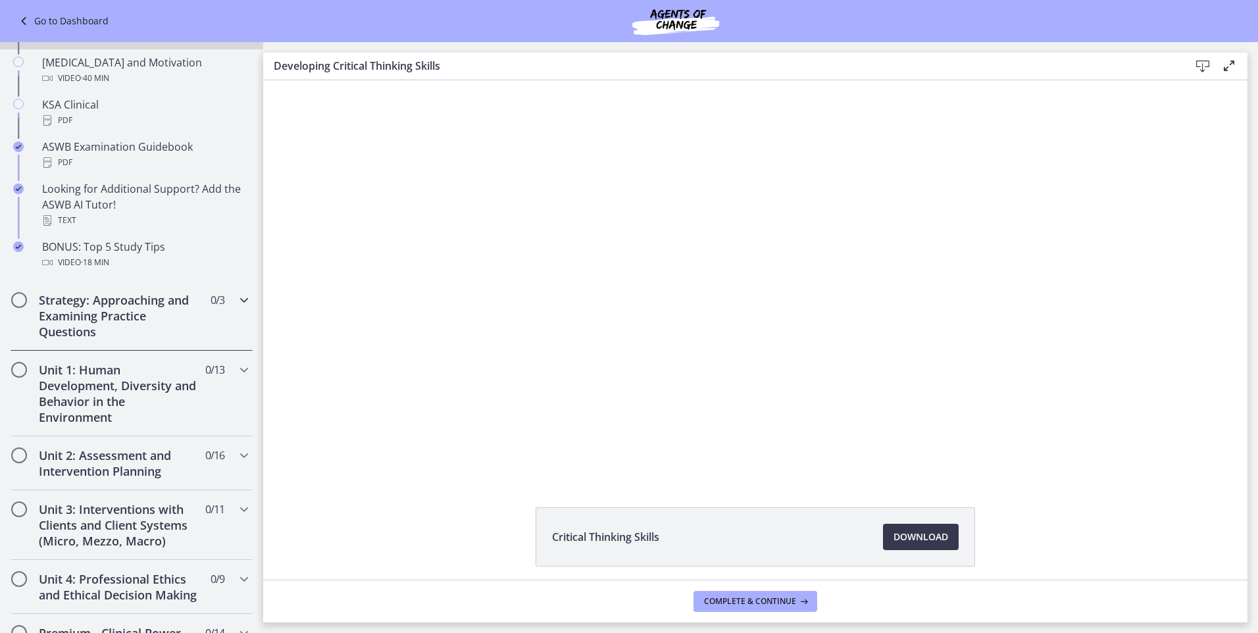
click at [159, 327] on h2 "Strategy: Approaching and Examining Practice Questions" at bounding box center [119, 315] width 161 height 47
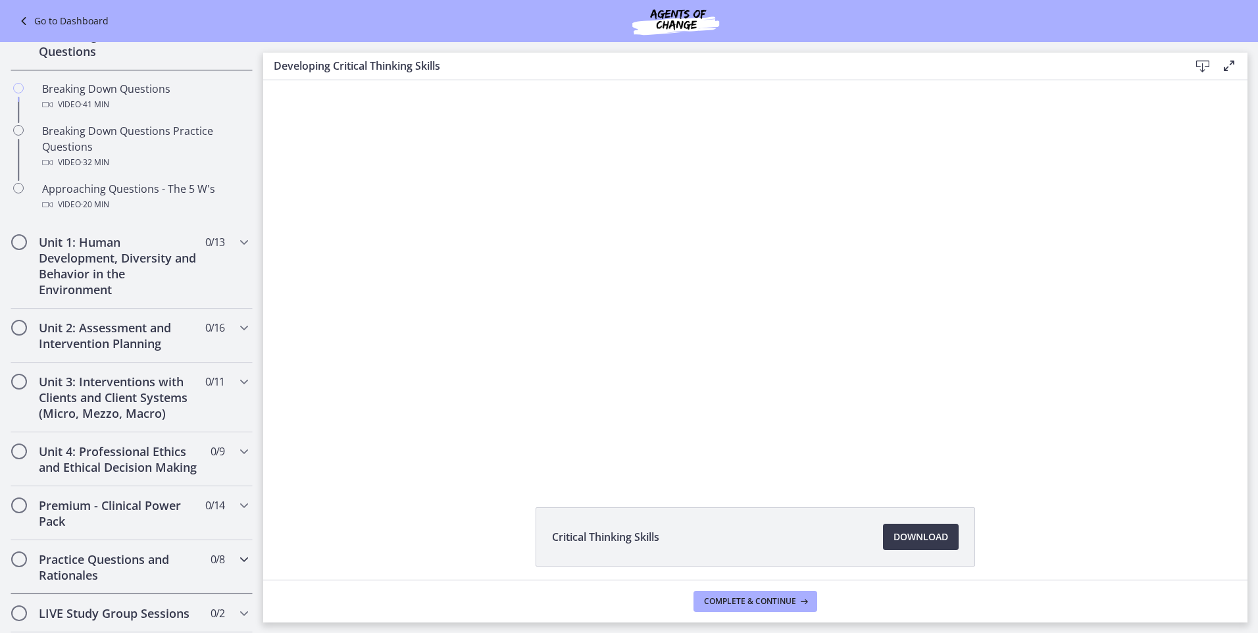
scroll to position [262, 0]
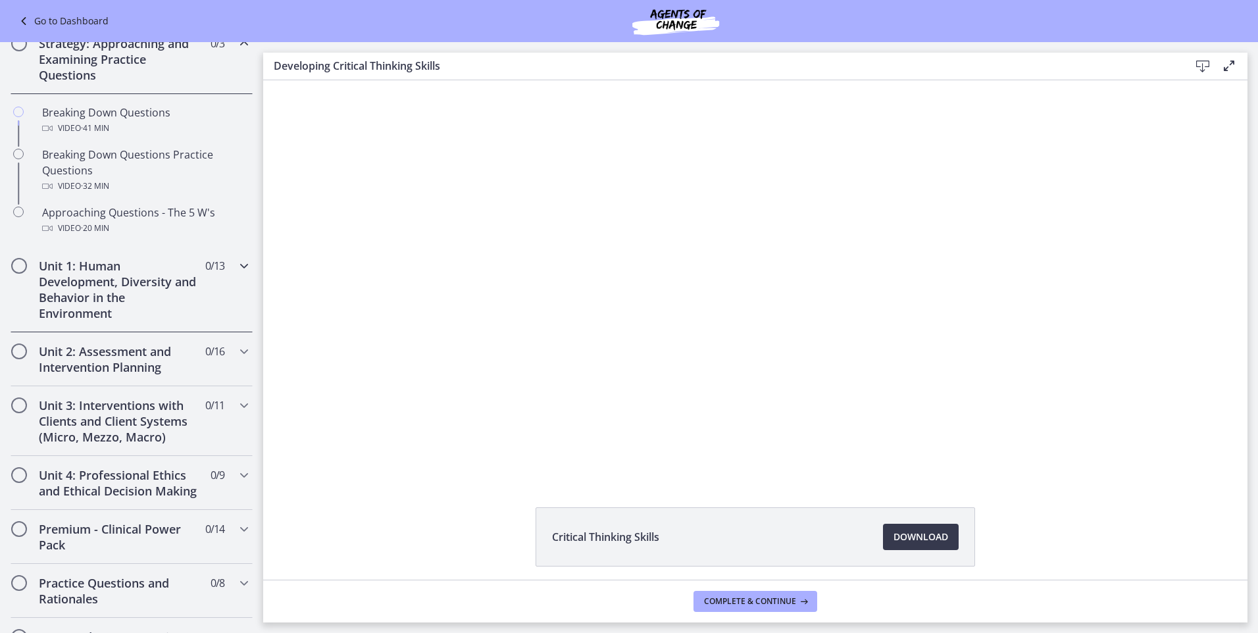
click at [121, 280] on h2 "Unit 1: Human Development, Diversity and Behavior in the Environment" at bounding box center [119, 289] width 161 height 63
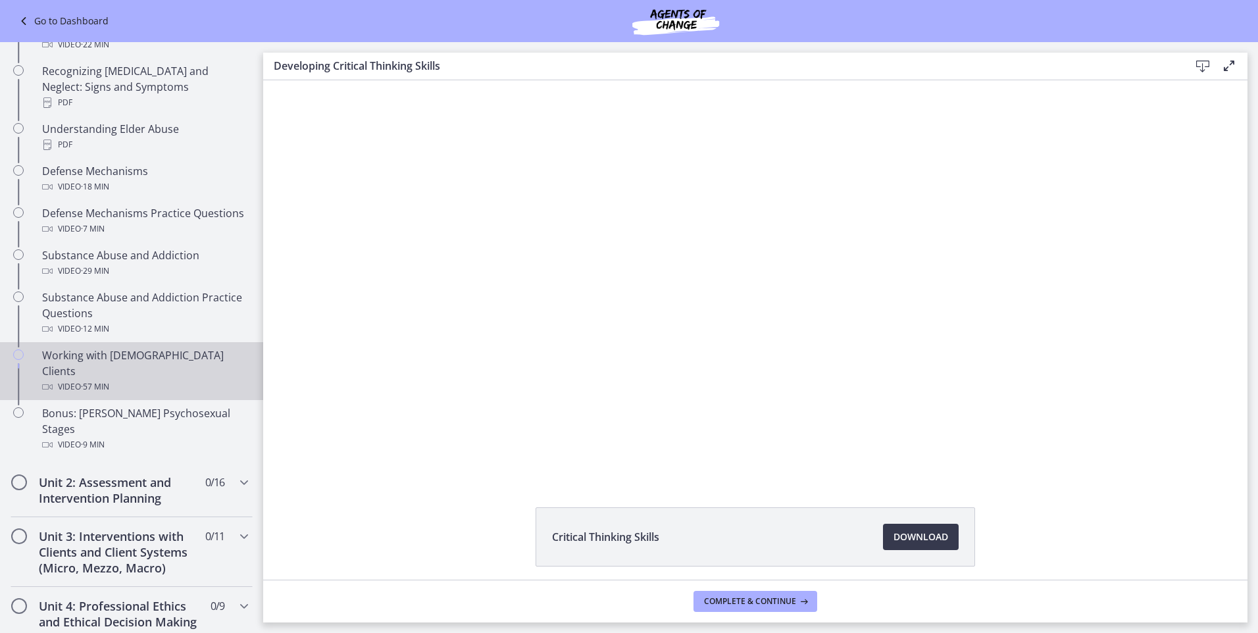
scroll to position [657, 0]
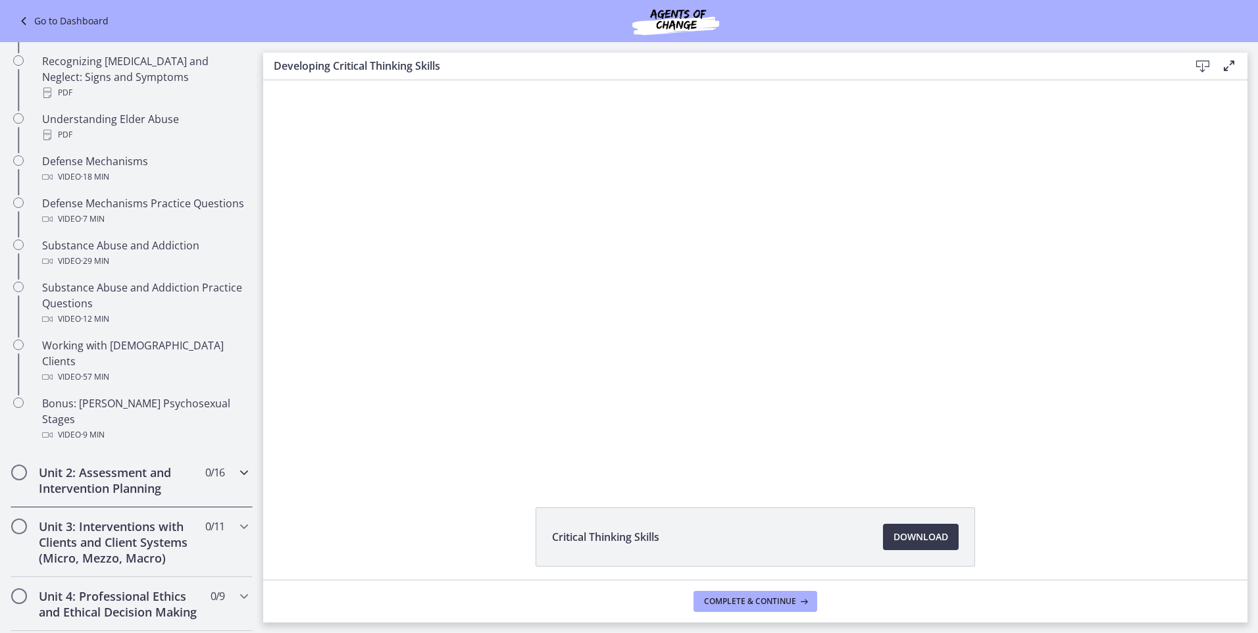
click at [136, 465] on h2 "Unit 2: Assessment and Intervention Planning" at bounding box center [119, 481] width 161 height 32
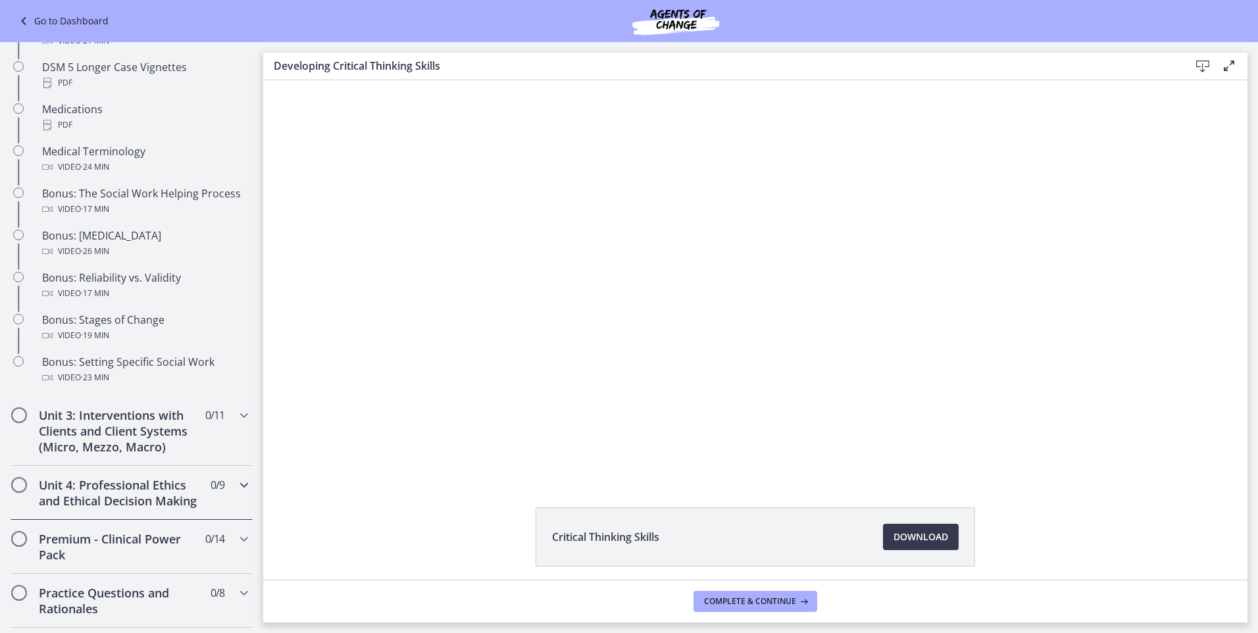
scroll to position [986, 0]
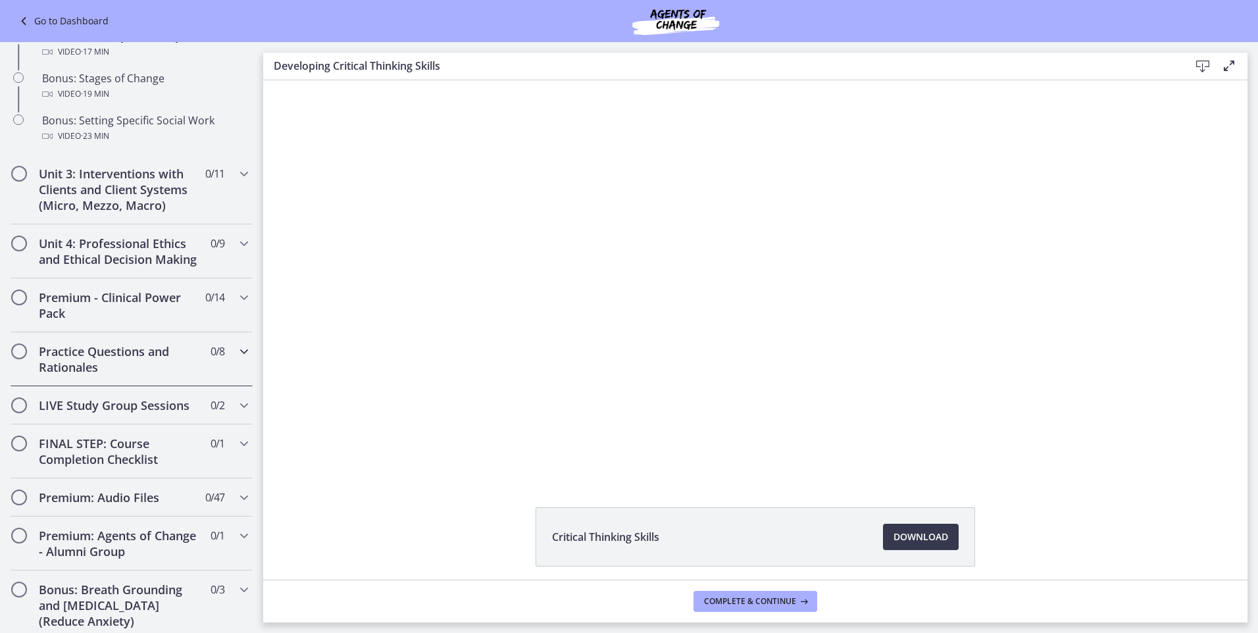
click at [125, 386] on div "Practice Questions and Rationales 0 / 8 Completed" at bounding box center [132, 359] width 242 height 54
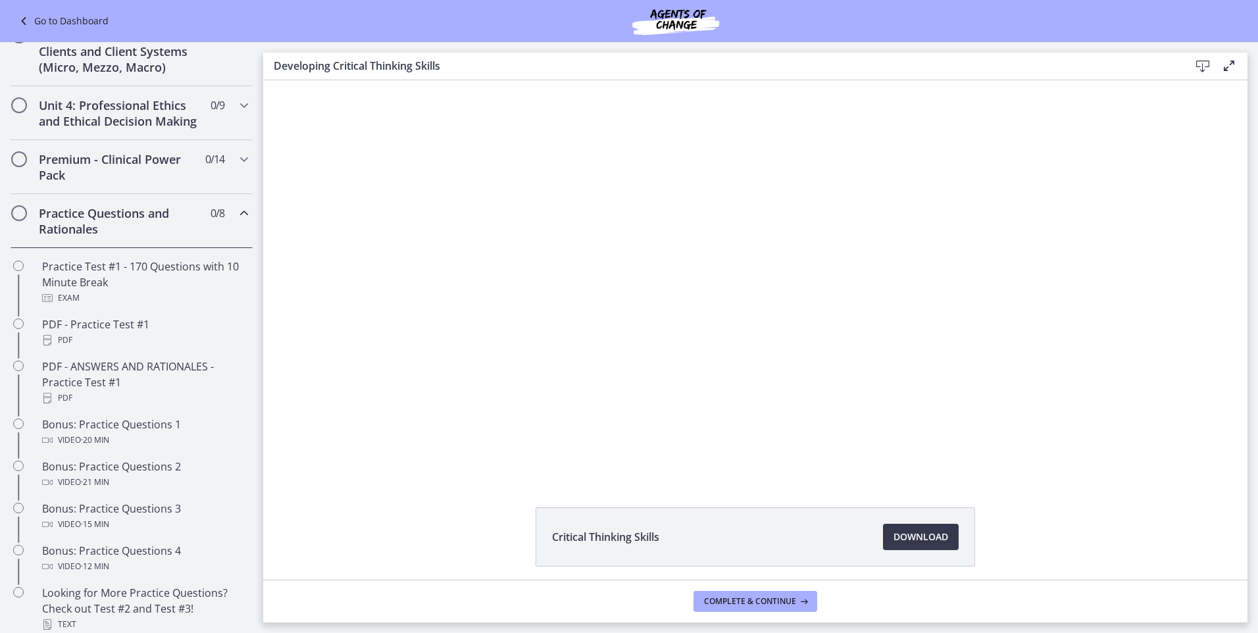
scroll to position [346, 0]
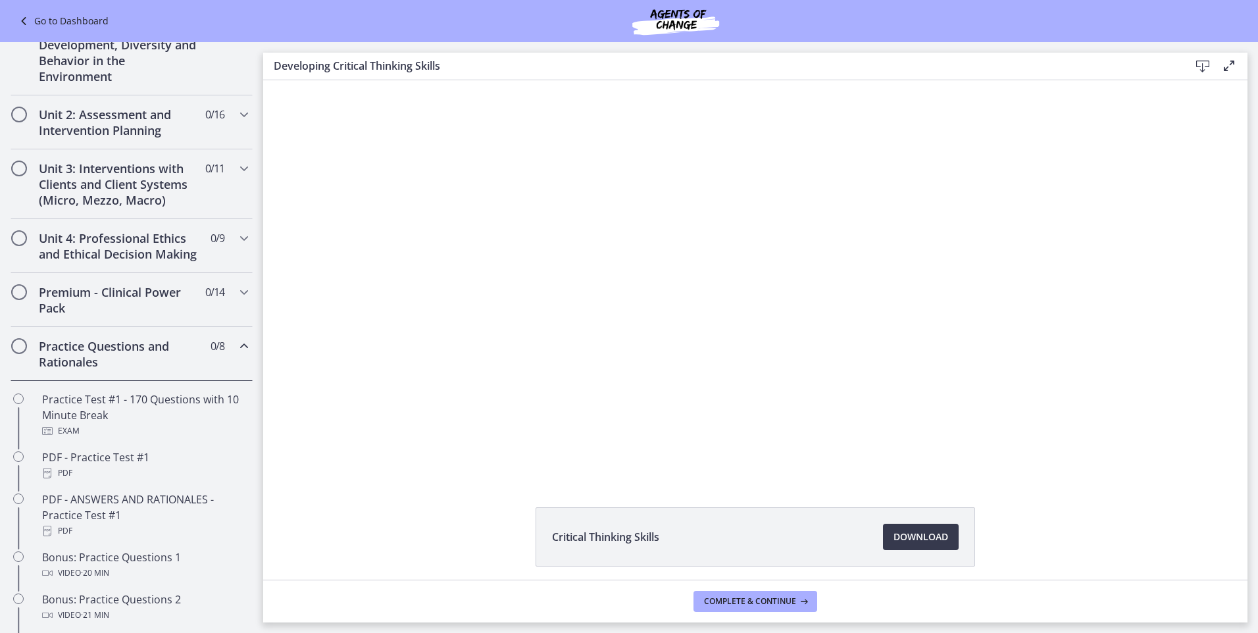
click at [126, 370] on h2 "Practice Questions and Rationales" at bounding box center [119, 354] width 161 height 32
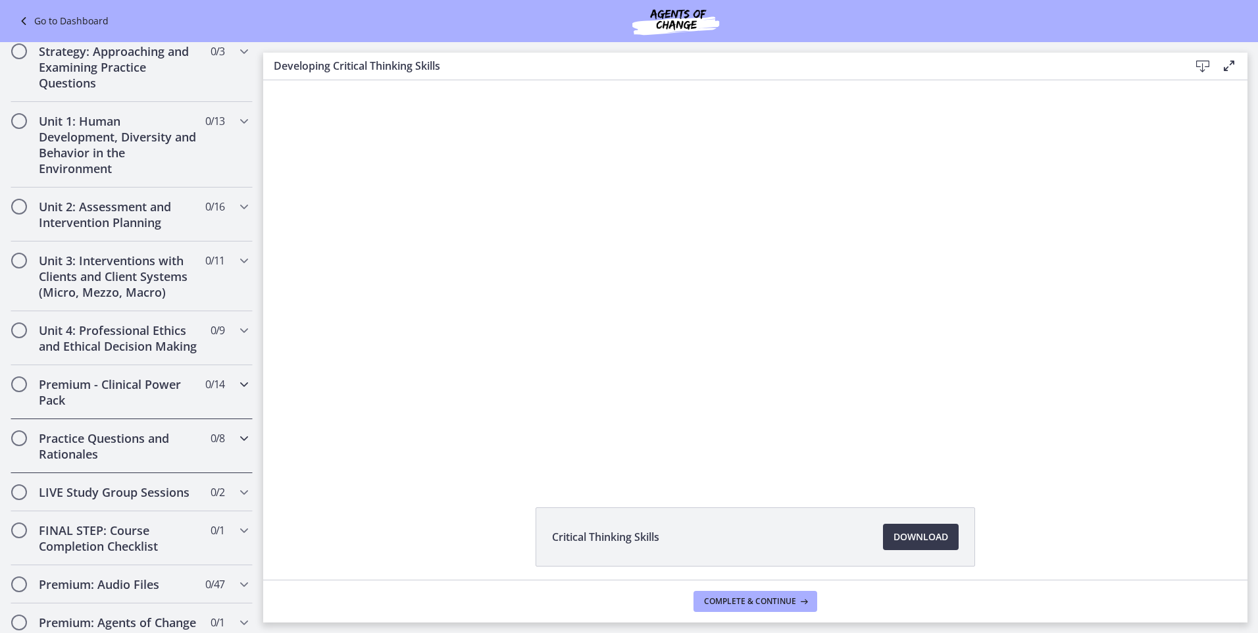
scroll to position [17, 0]
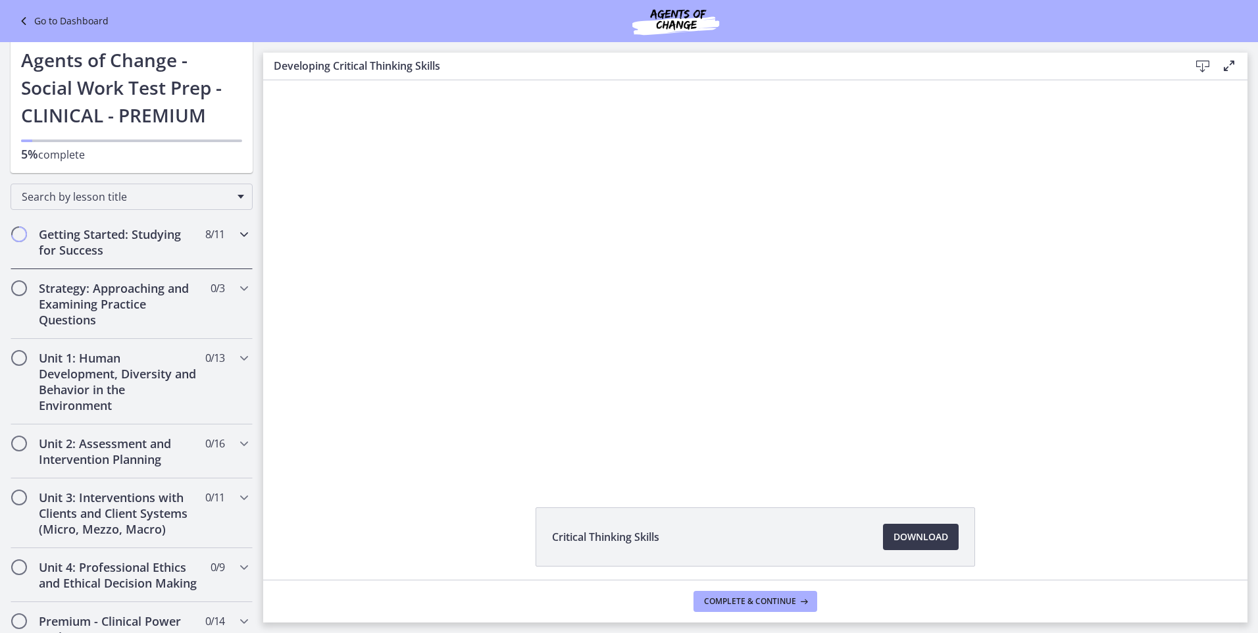
click at [158, 248] on h2 "Getting Started: Studying for Success" at bounding box center [119, 242] width 161 height 32
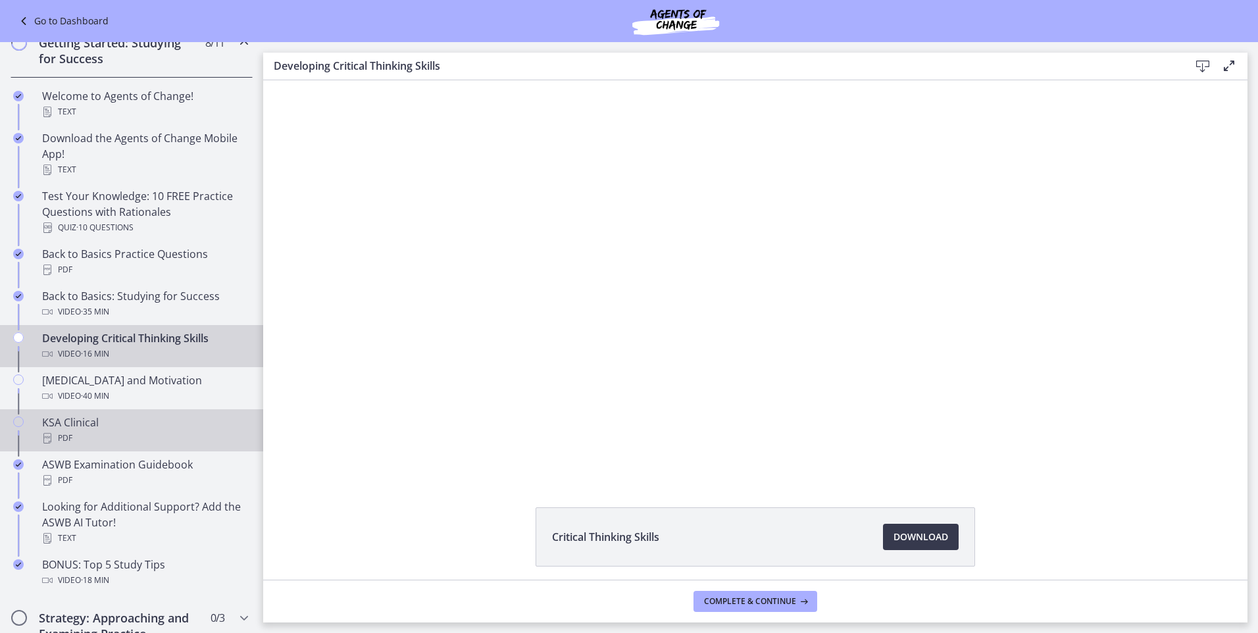
scroll to position [346, 0]
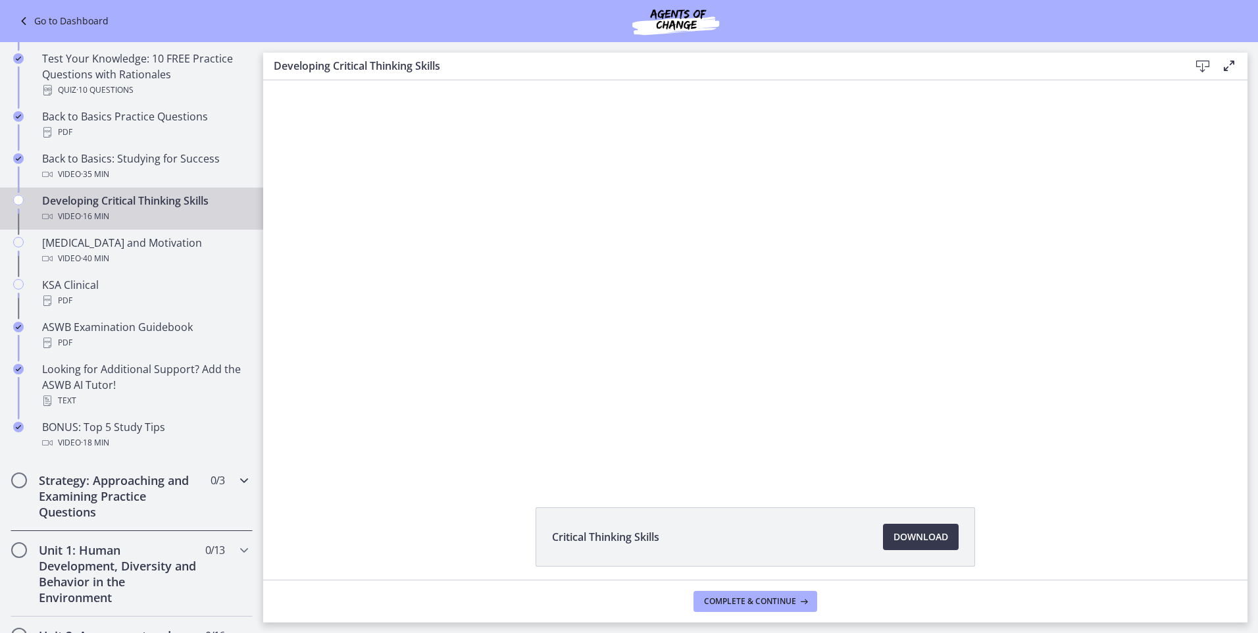
click at [142, 493] on h2 "Strategy: Approaching and Examining Practice Questions" at bounding box center [119, 496] width 161 height 47
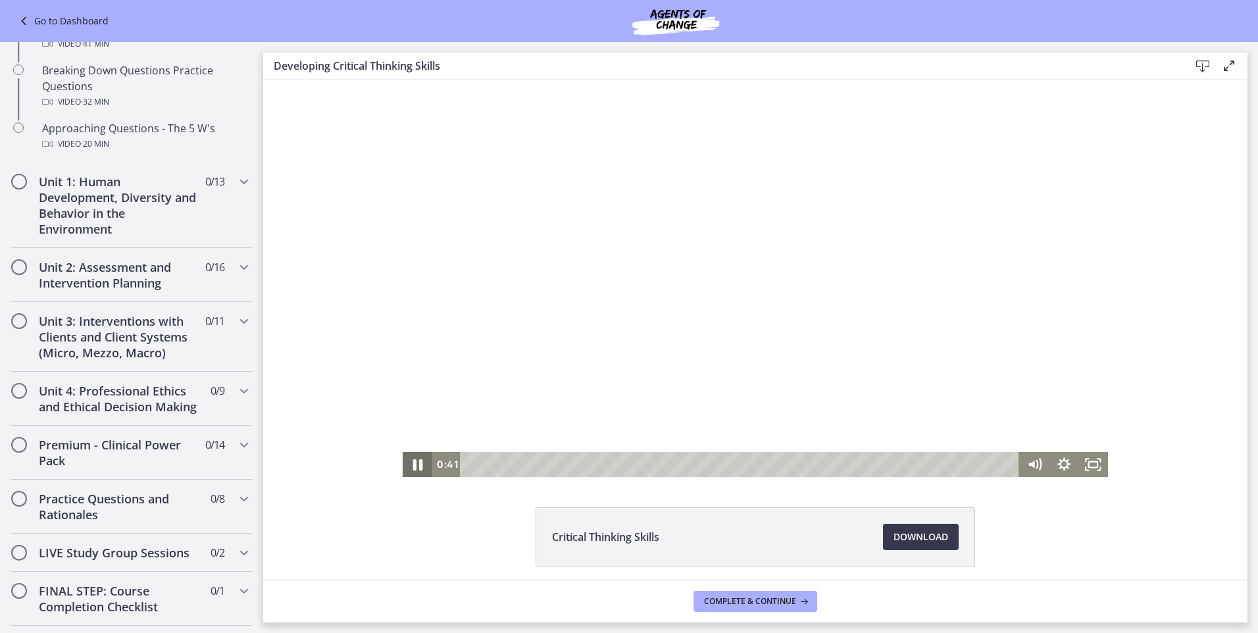
click at [413, 465] on icon "Pause" at bounding box center [418, 464] width 10 height 11
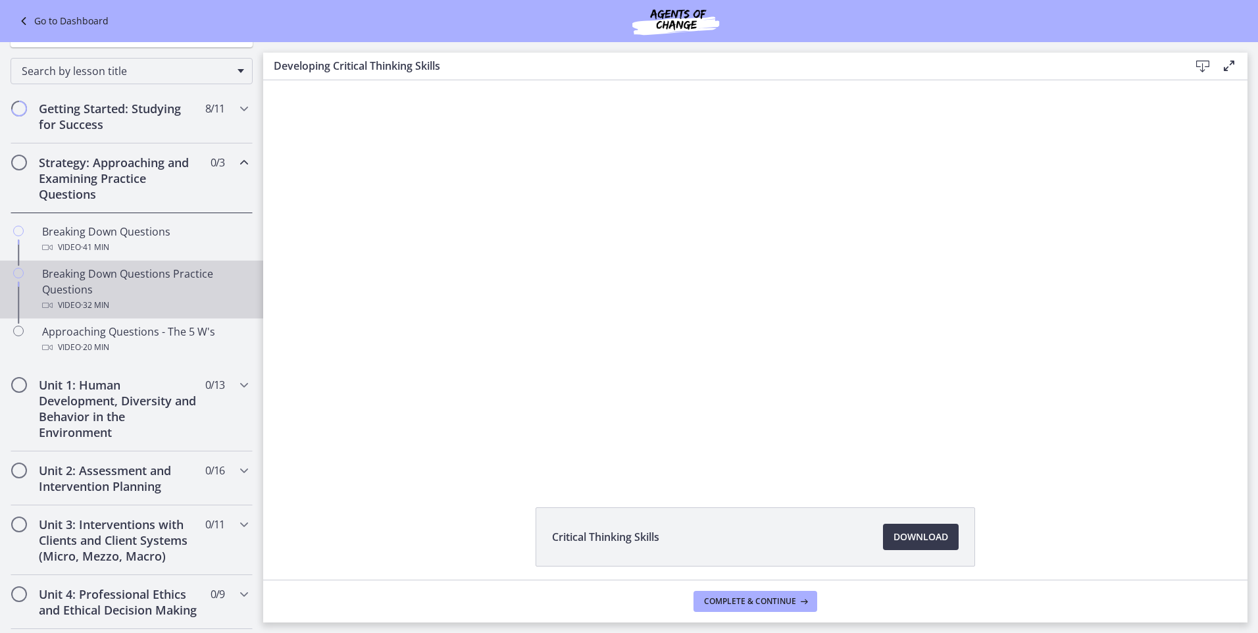
scroll to position [17, 0]
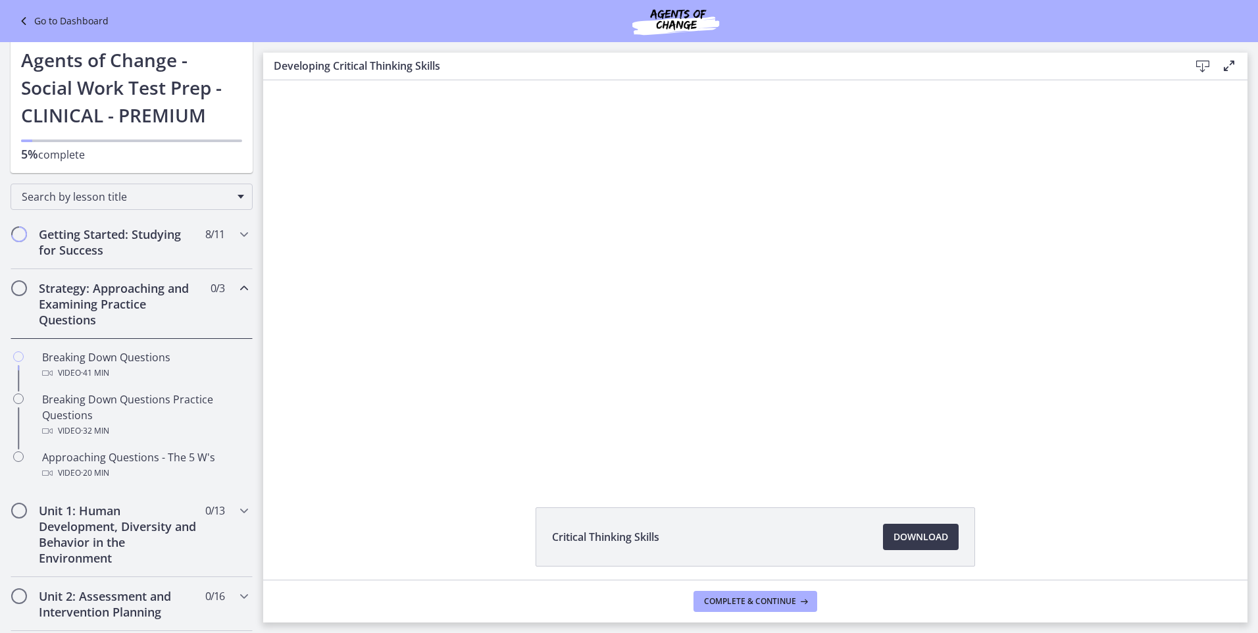
click at [150, 295] on h2 "Strategy: Approaching and Examining Practice Questions" at bounding box center [119, 303] width 161 height 47
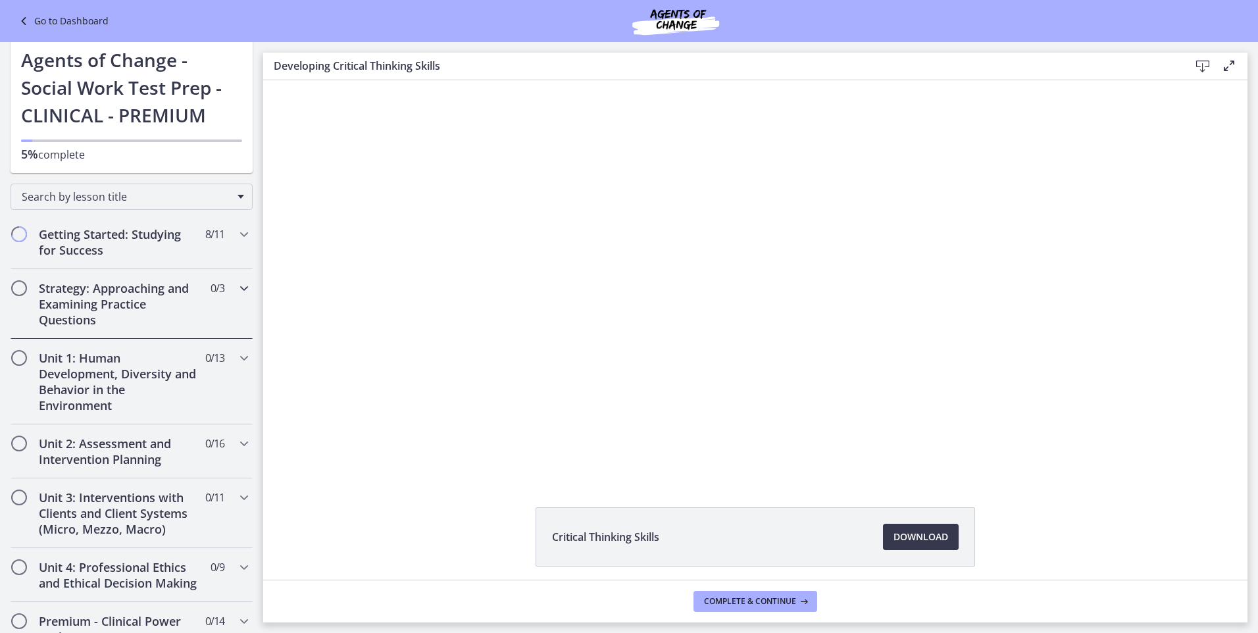
click at [150, 295] on h2 "Strategy: Approaching and Examining Practice Questions" at bounding box center [119, 303] width 161 height 47
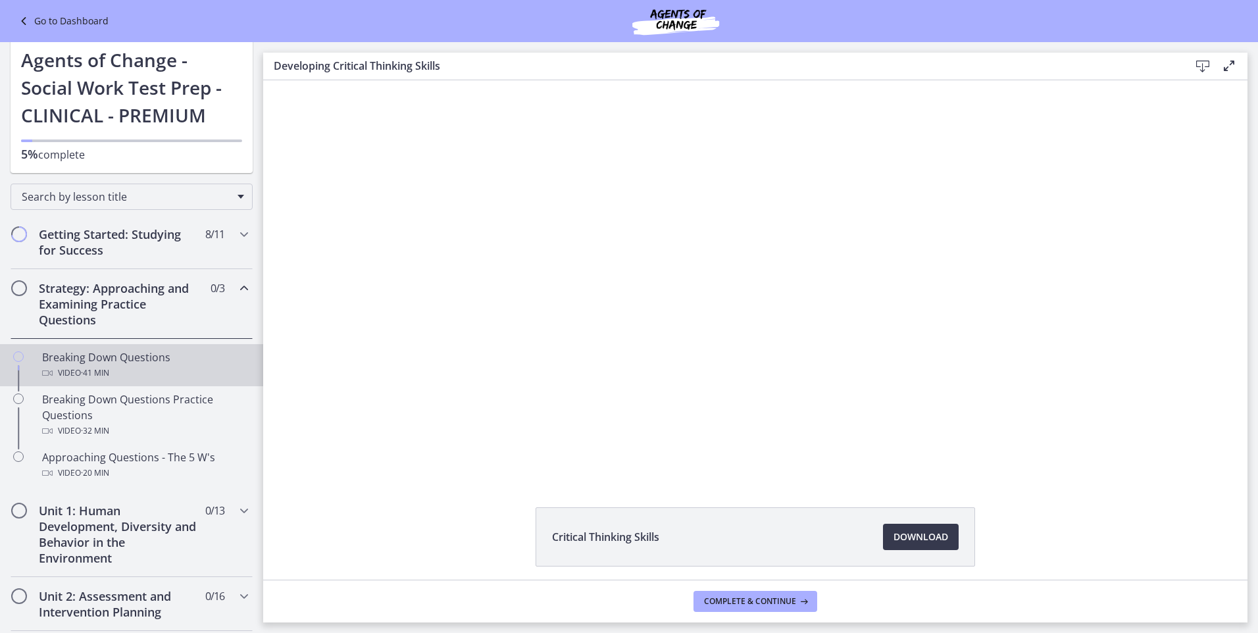
click at [162, 357] on div "Breaking Down Questions Video · 41 min" at bounding box center [144, 365] width 205 height 32
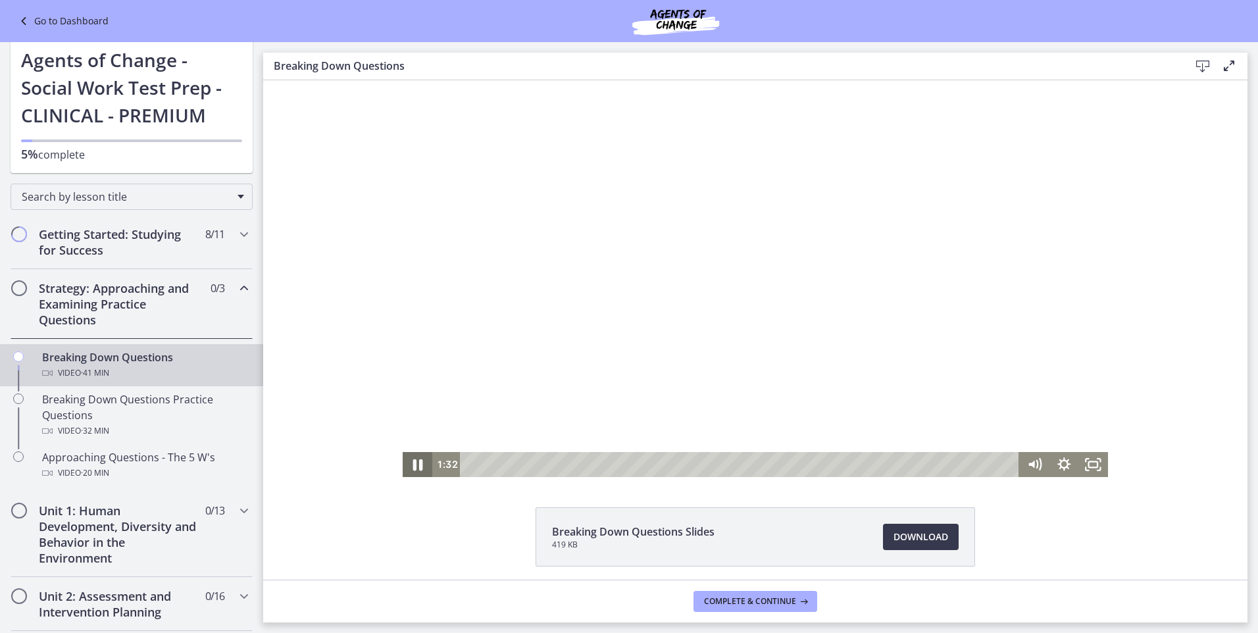
click at [419, 461] on icon "Pause" at bounding box center [418, 465] width 36 height 30
